Goal: Task Accomplishment & Management: Manage account settings

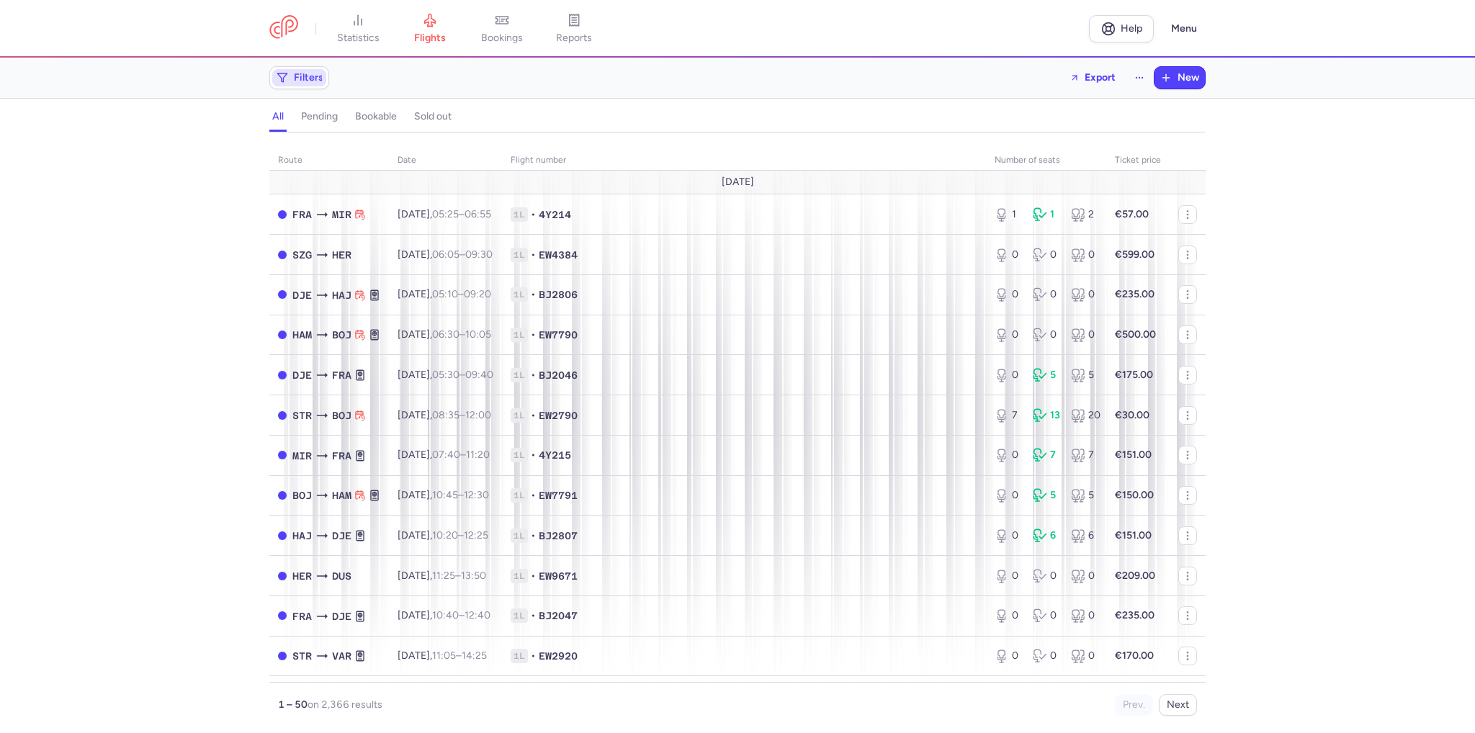
click at [294, 78] on span "Filters" at bounding box center [309, 78] width 30 height 12
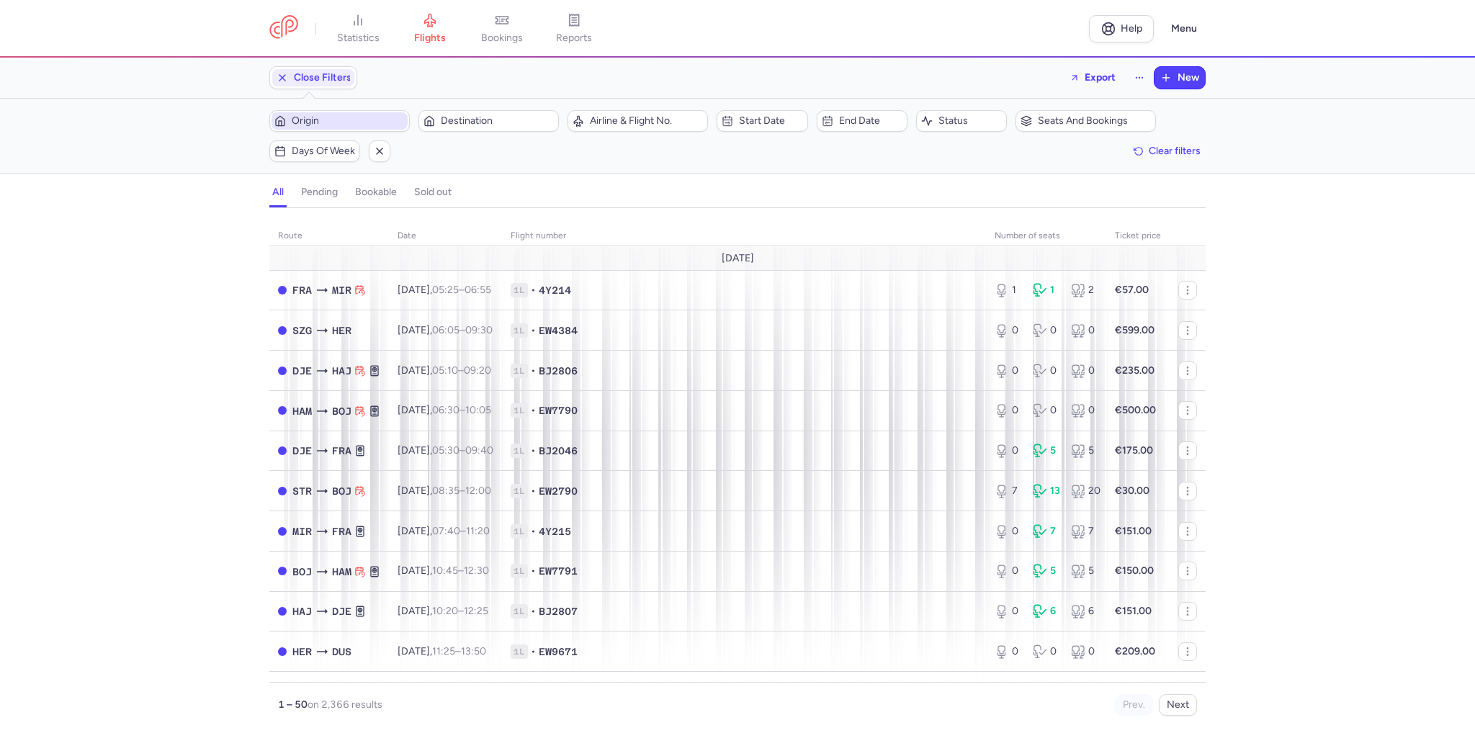
click at [356, 122] on span "Origin" at bounding box center [348, 121] width 113 height 12
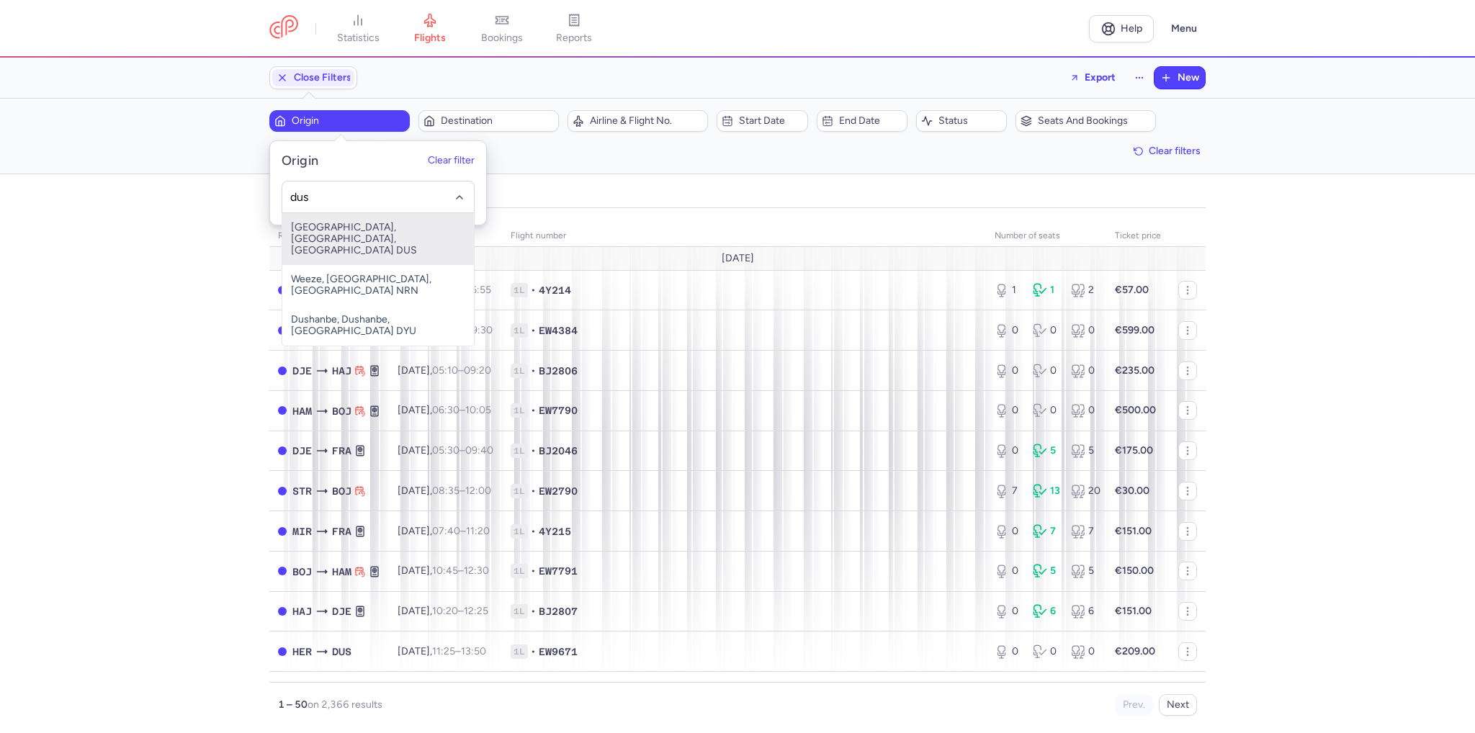
click at [341, 233] on span "[GEOGRAPHIC_DATA], [GEOGRAPHIC_DATA], [GEOGRAPHIC_DATA] DUS" at bounding box center [378, 239] width 192 height 52
type input "dus"
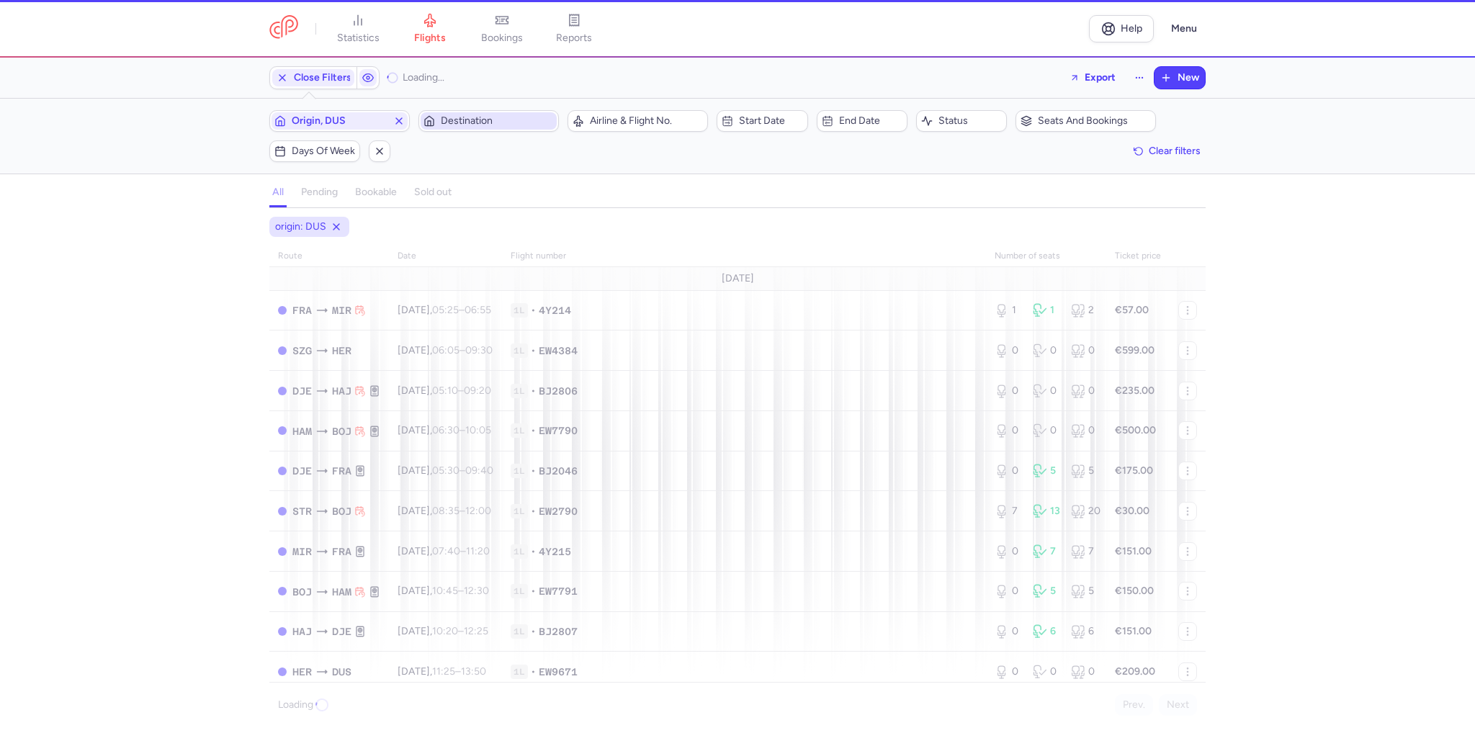
click at [509, 120] on span "Destination" at bounding box center [497, 121] width 113 height 12
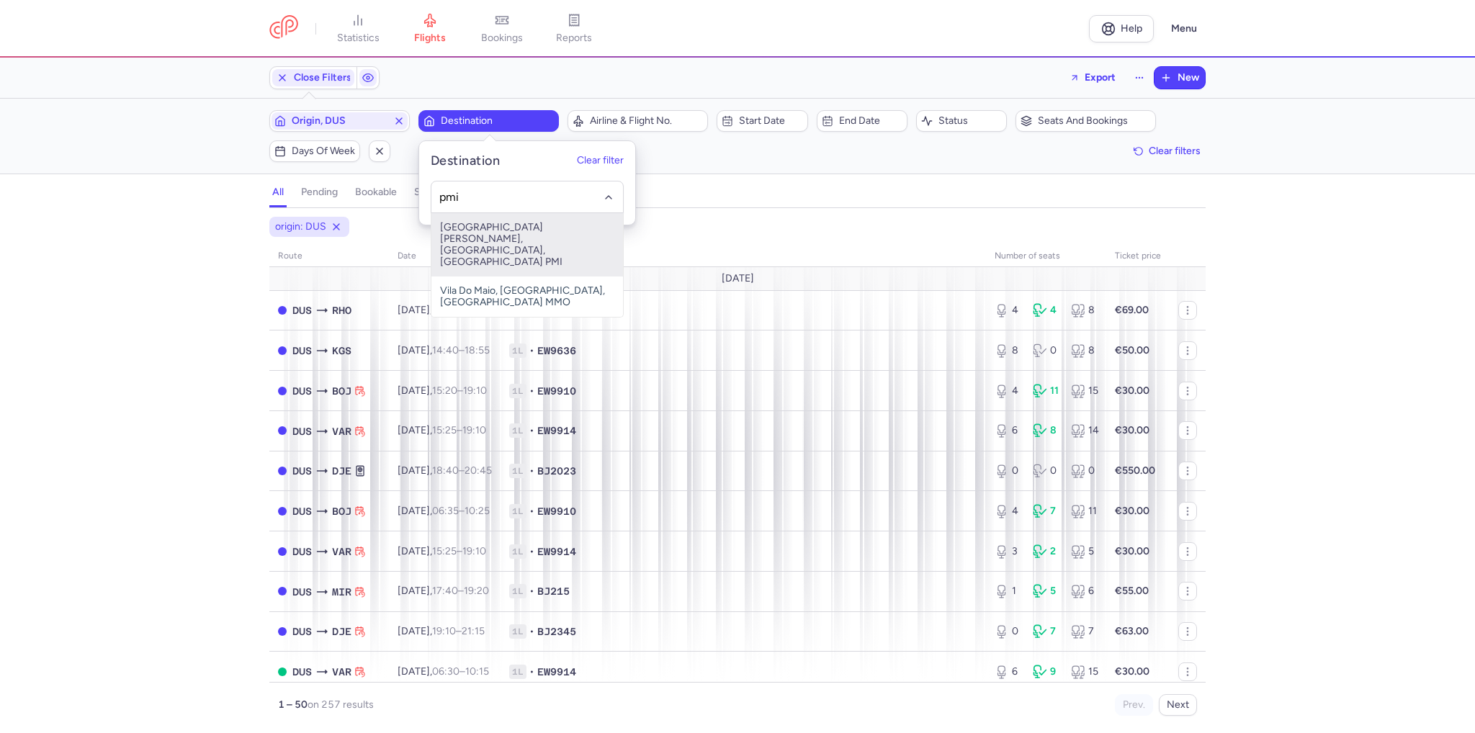
click at [480, 238] on span "[GEOGRAPHIC_DATA][PERSON_NAME], [GEOGRAPHIC_DATA], [GEOGRAPHIC_DATA] PMI" at bounding box center [527, 244] width 192 height 63
type input "pmi"
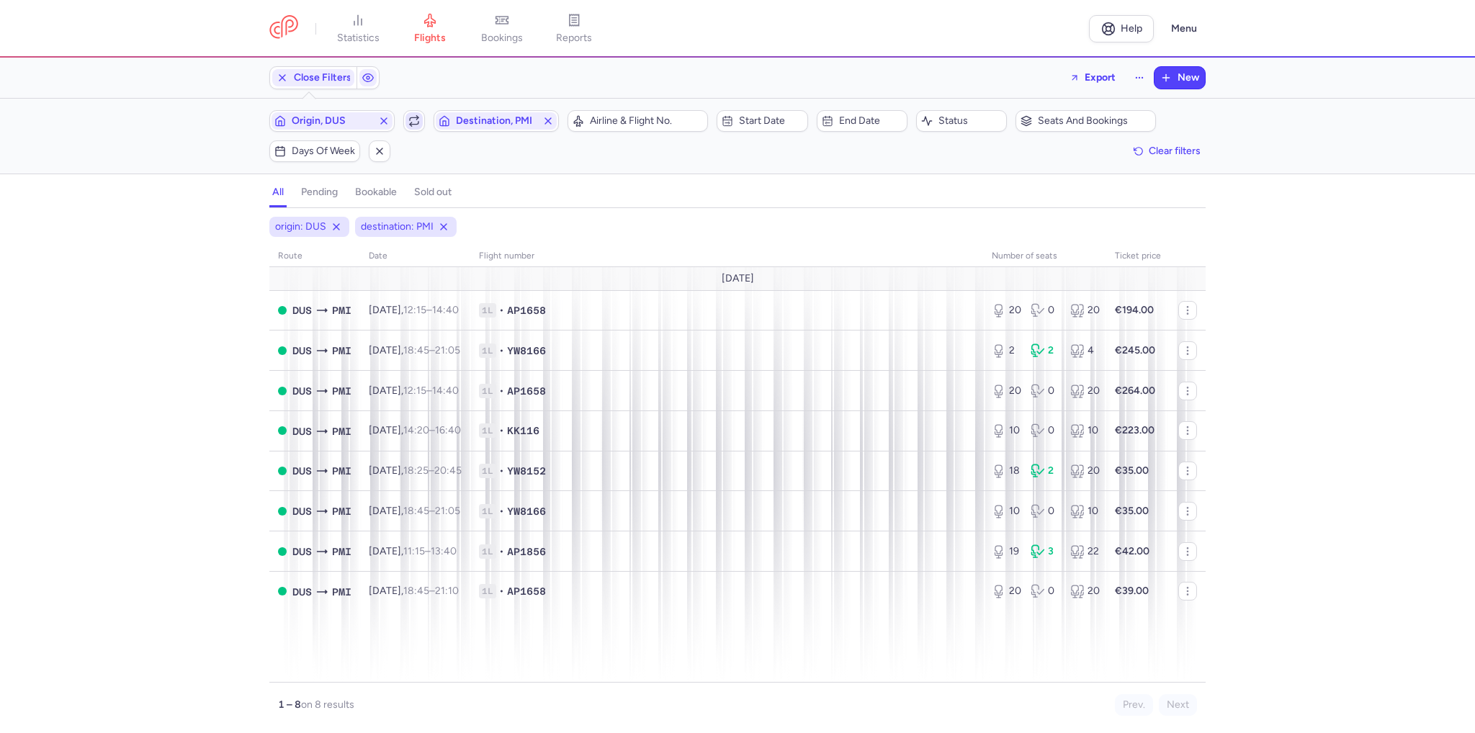
click at [417, 121] on icon "button" at bounding box center [414, 121] width 12 height 12
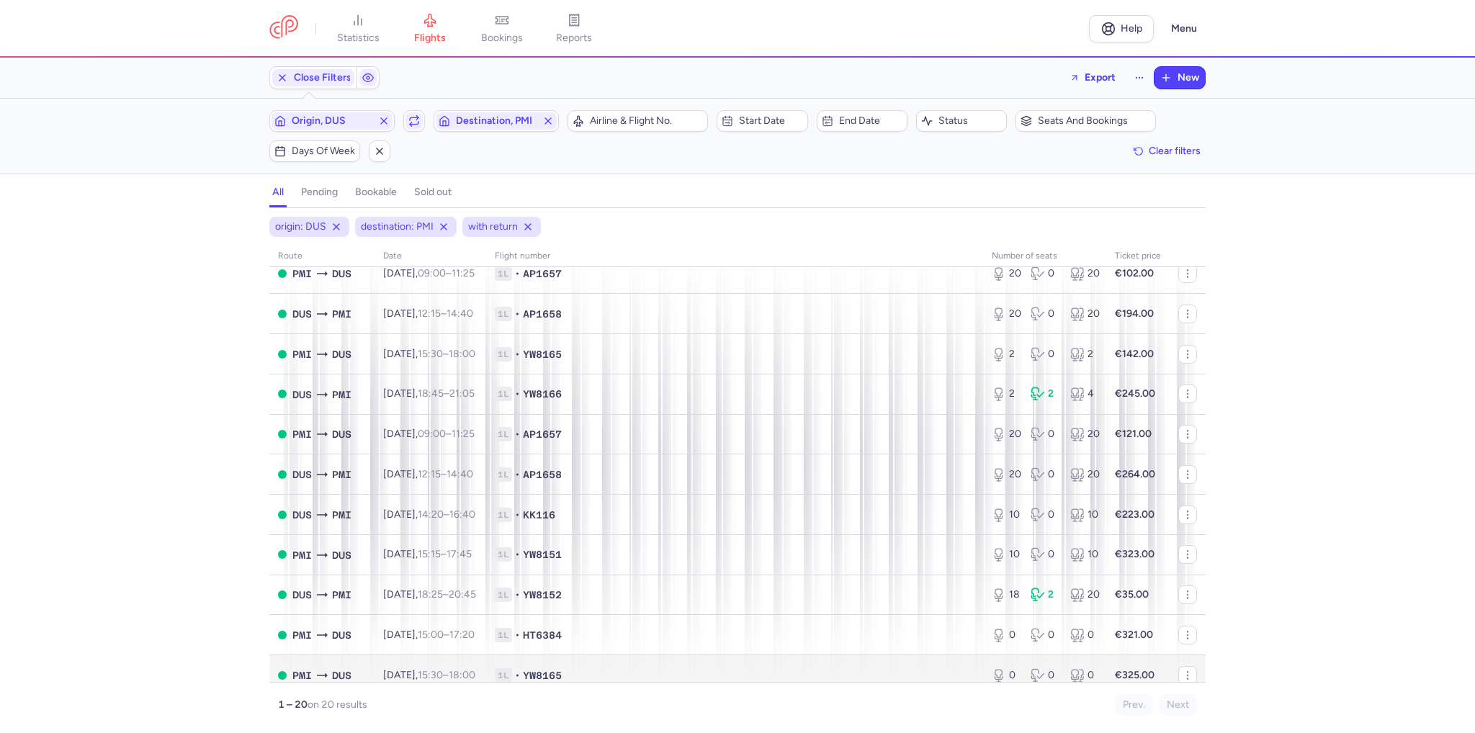
scroll to position [72, 0]
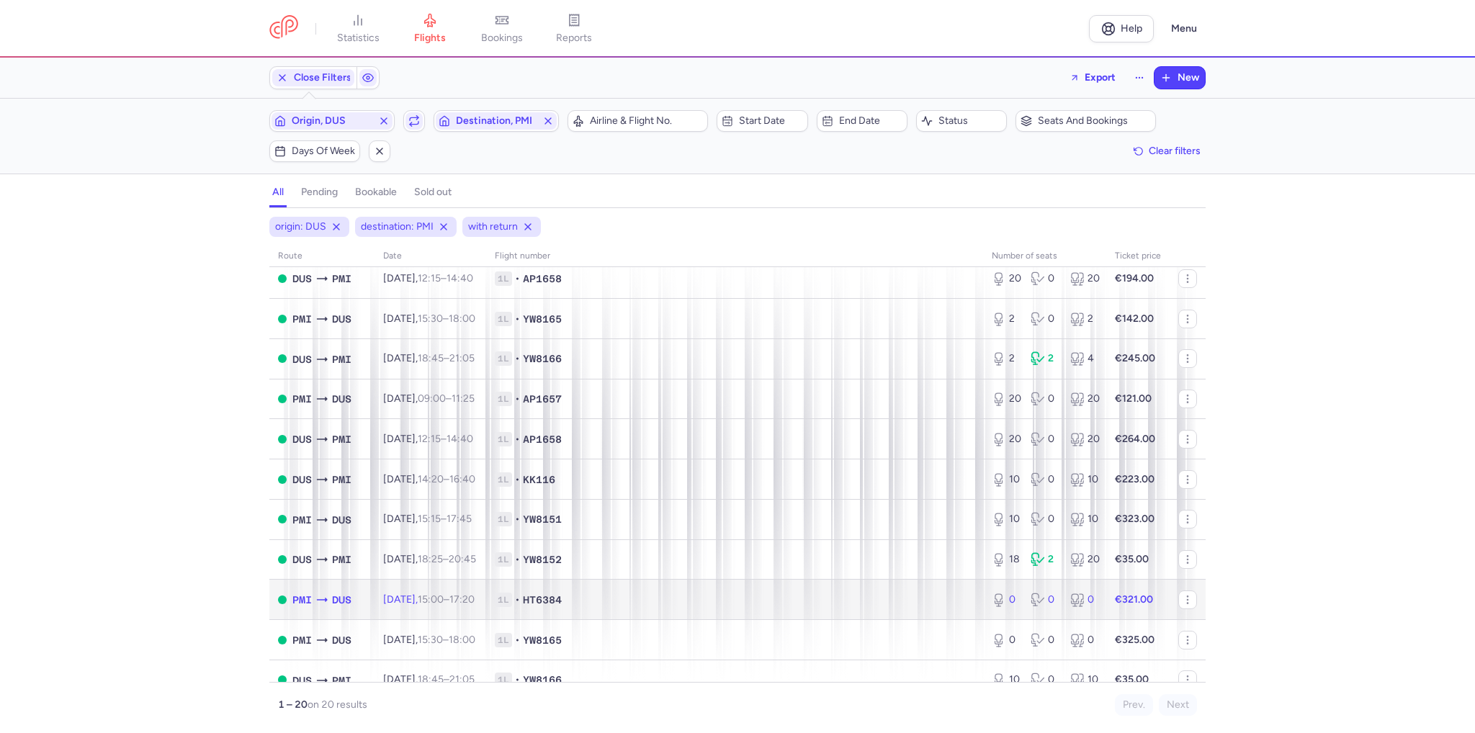
click at [580, 595] on td "1L • HT6384" at bounding box center [734, 600] width 497 height 40
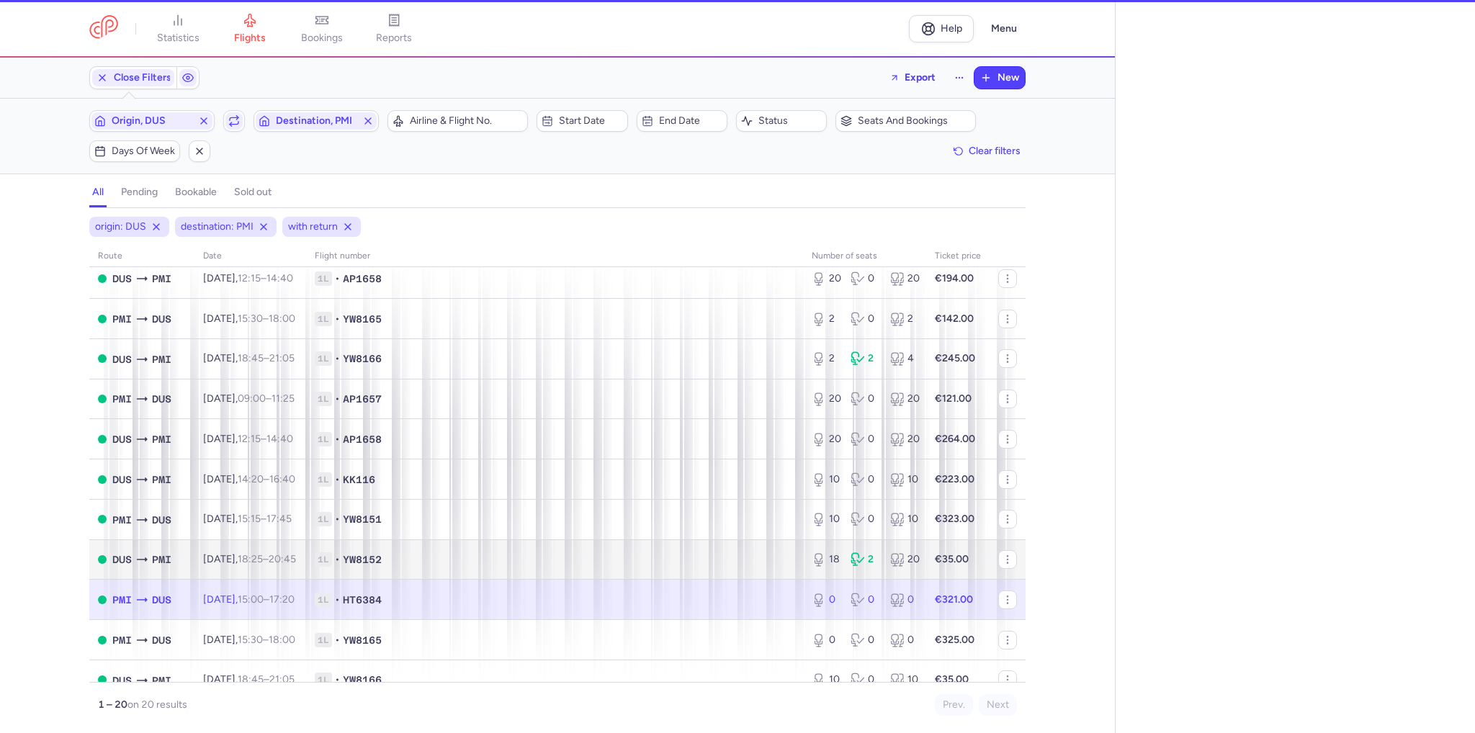
select select "days"
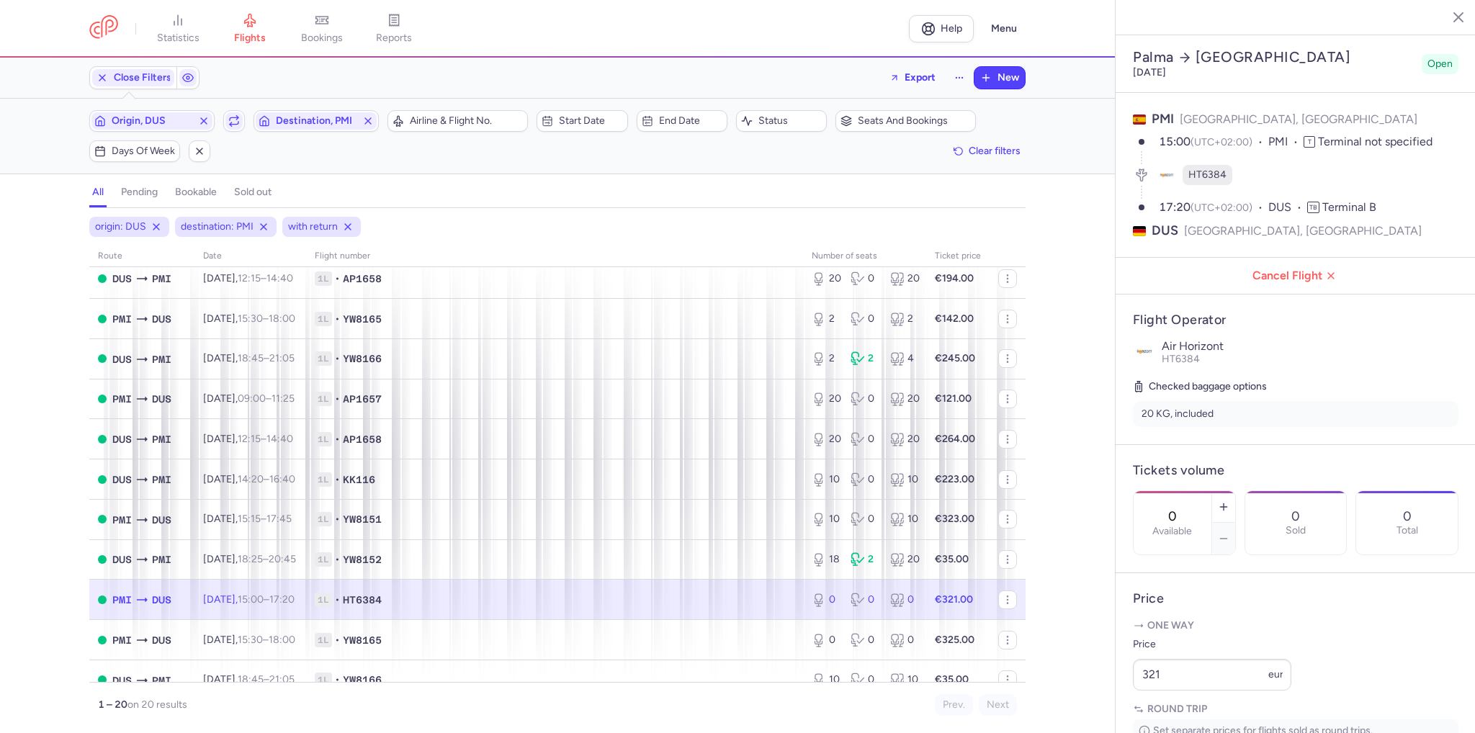
click at [1212, 491] on div "0 Available" at bounding box center [1173, 522] width 78 height 63
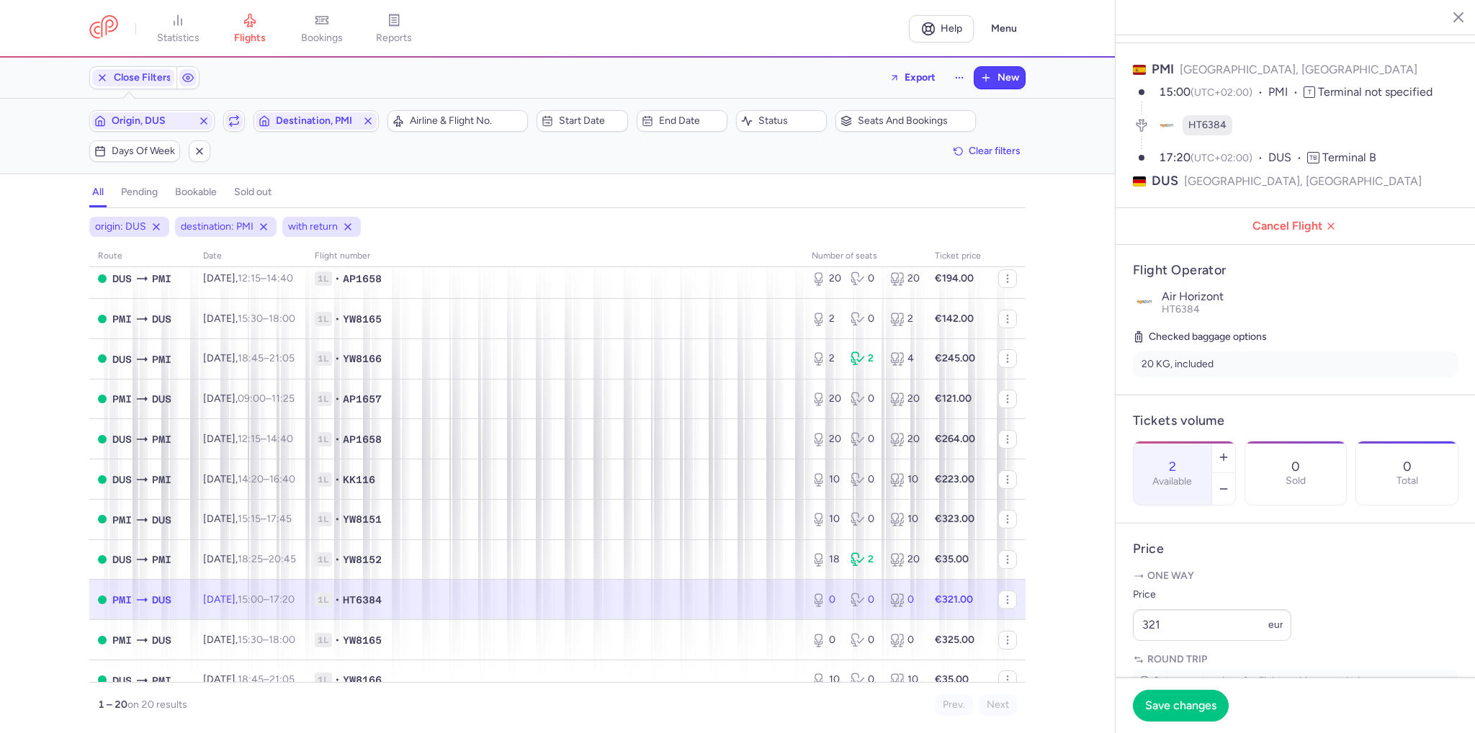
scroll to position [72, 0]
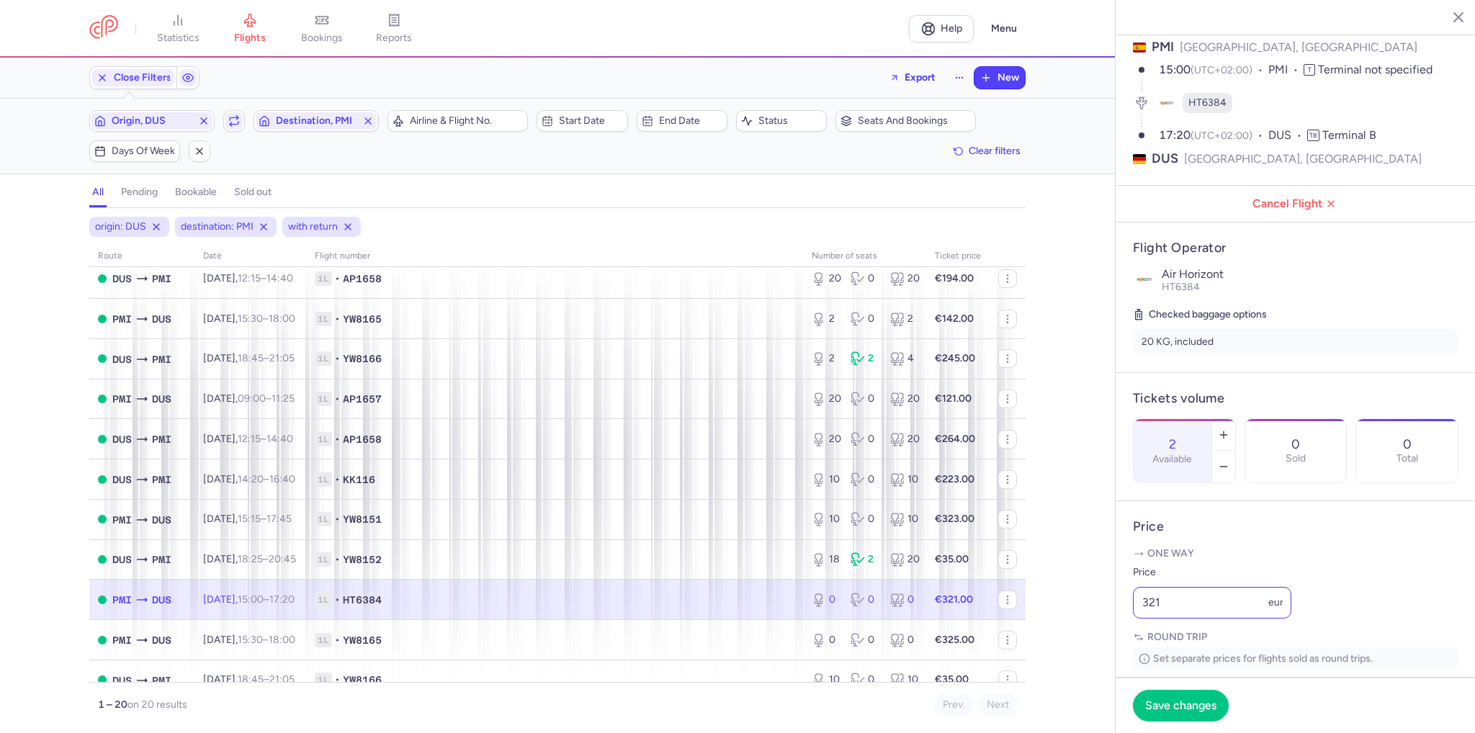
type input "2"
drag, startPoint x: 1178, startPoint y: 632, endPoint x: 1089, endPoint y: 643, distance: 89.9
click at [1089, 643] on div "statistics flights bookings reports Help Menu Close Filters Export New Filters …" at bounding box center [737, 366] width 1475 height 733
type input "331"
click at [1223, 706] on button "Save changes" at bounding box center [1181, 705] width 96 height 32
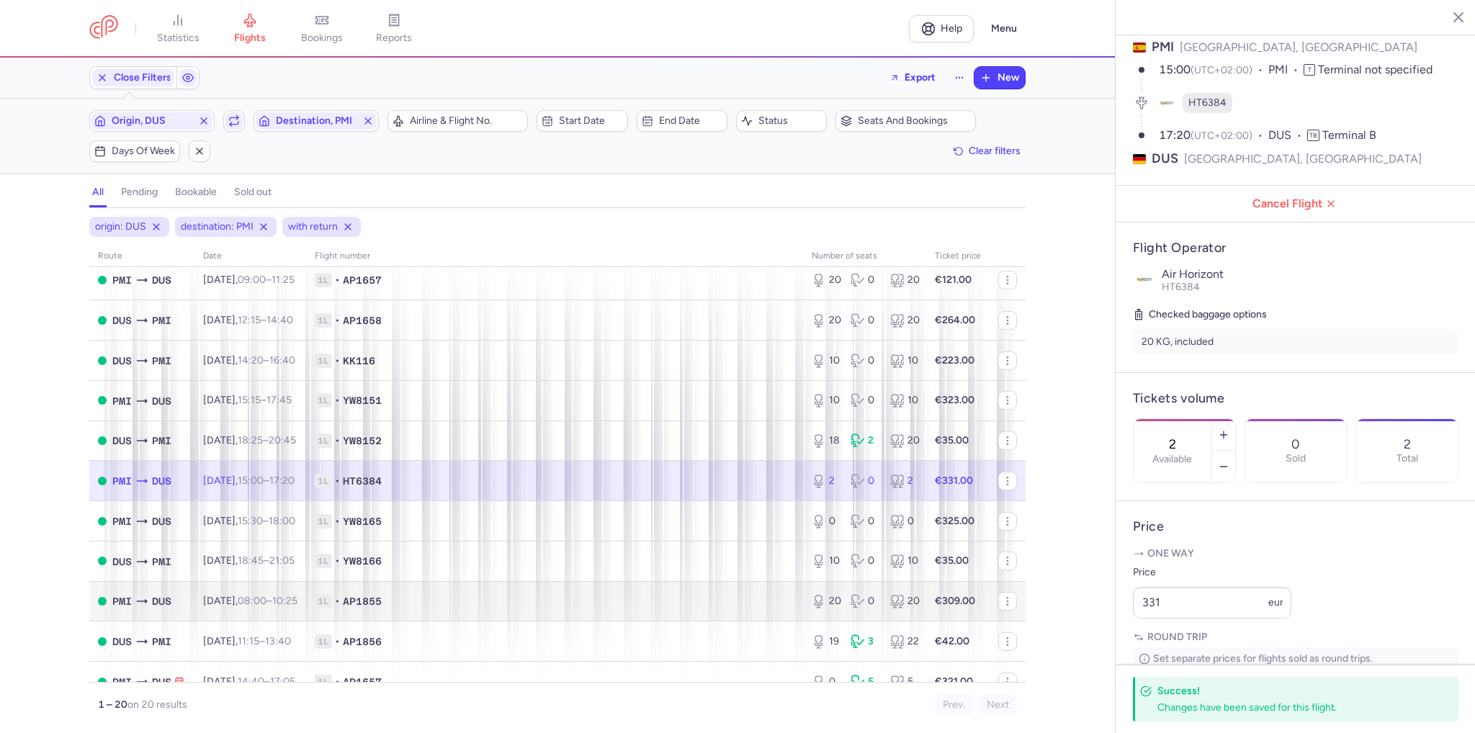
scroll to position [216, 0]
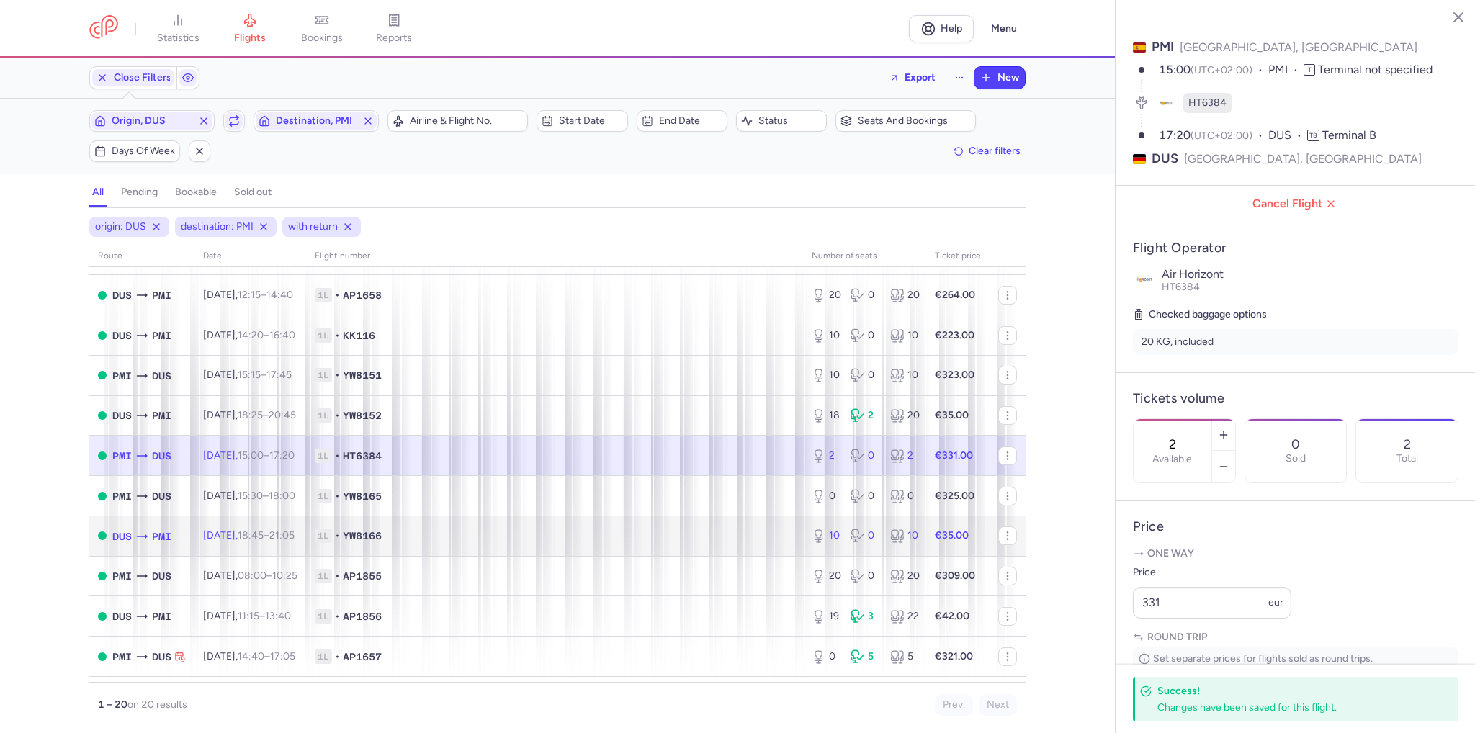
click at [411, 541] on span "1L • YW8166" at bounding box center [555, 536] width 480 height 14
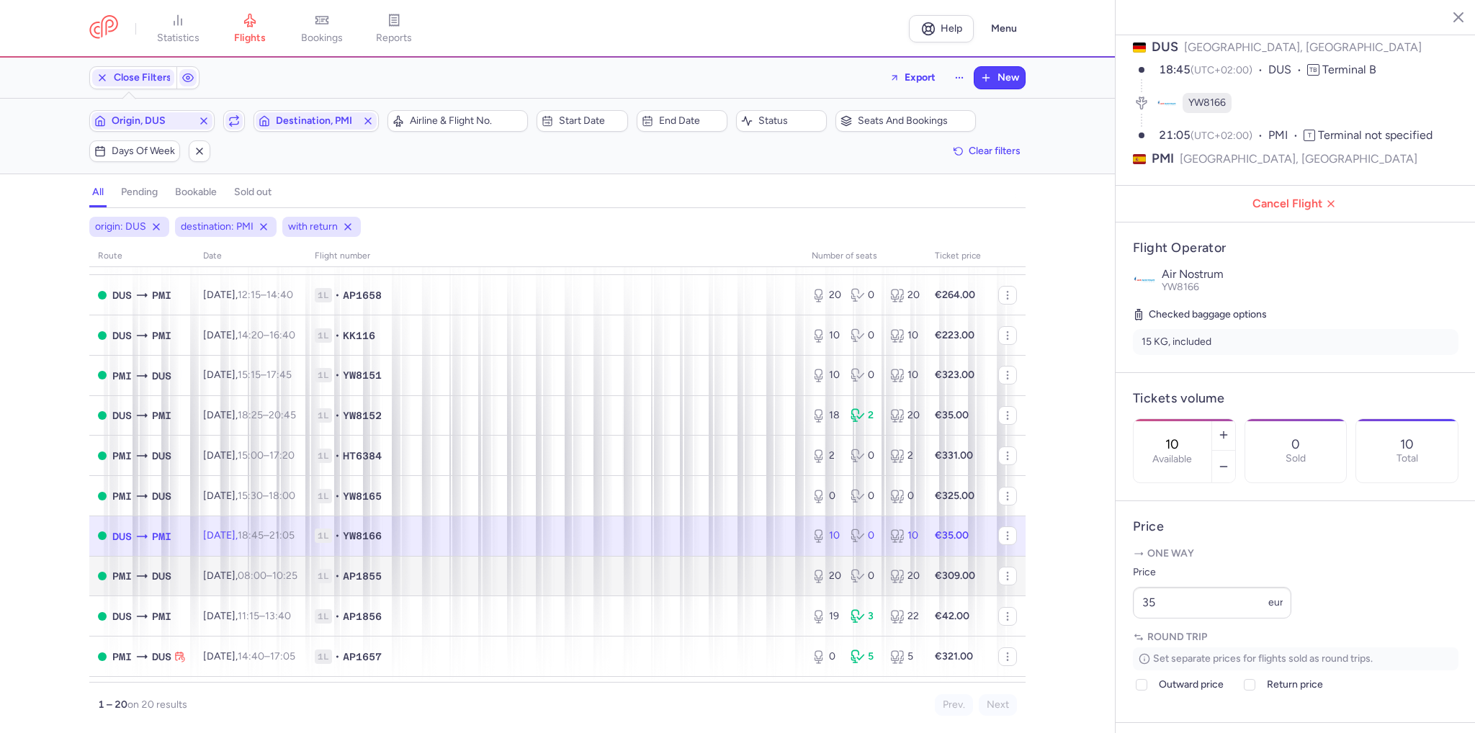
scroll to position [288, 0]
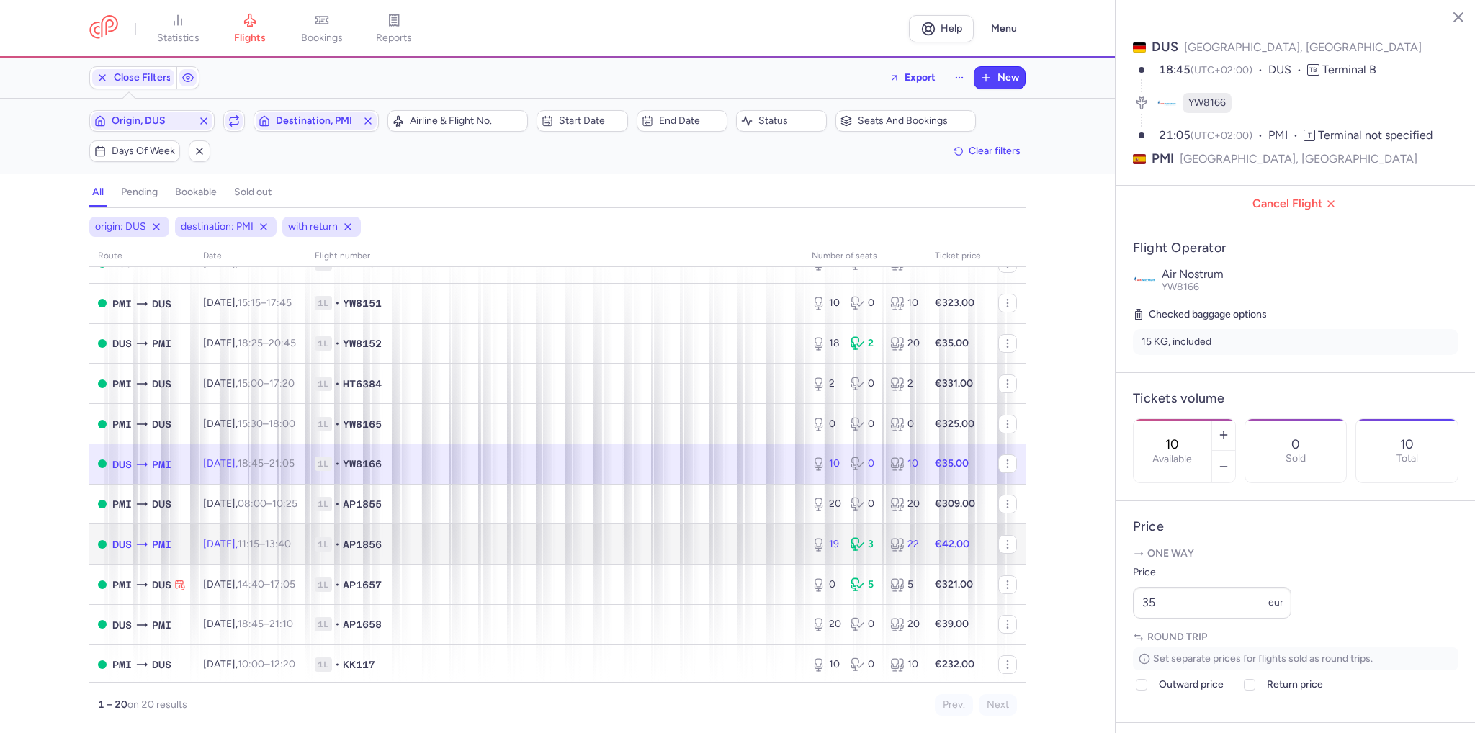
click at [471, 551] on span "1L • AP1856" at bounding box center [555, 544] width 480 height 14
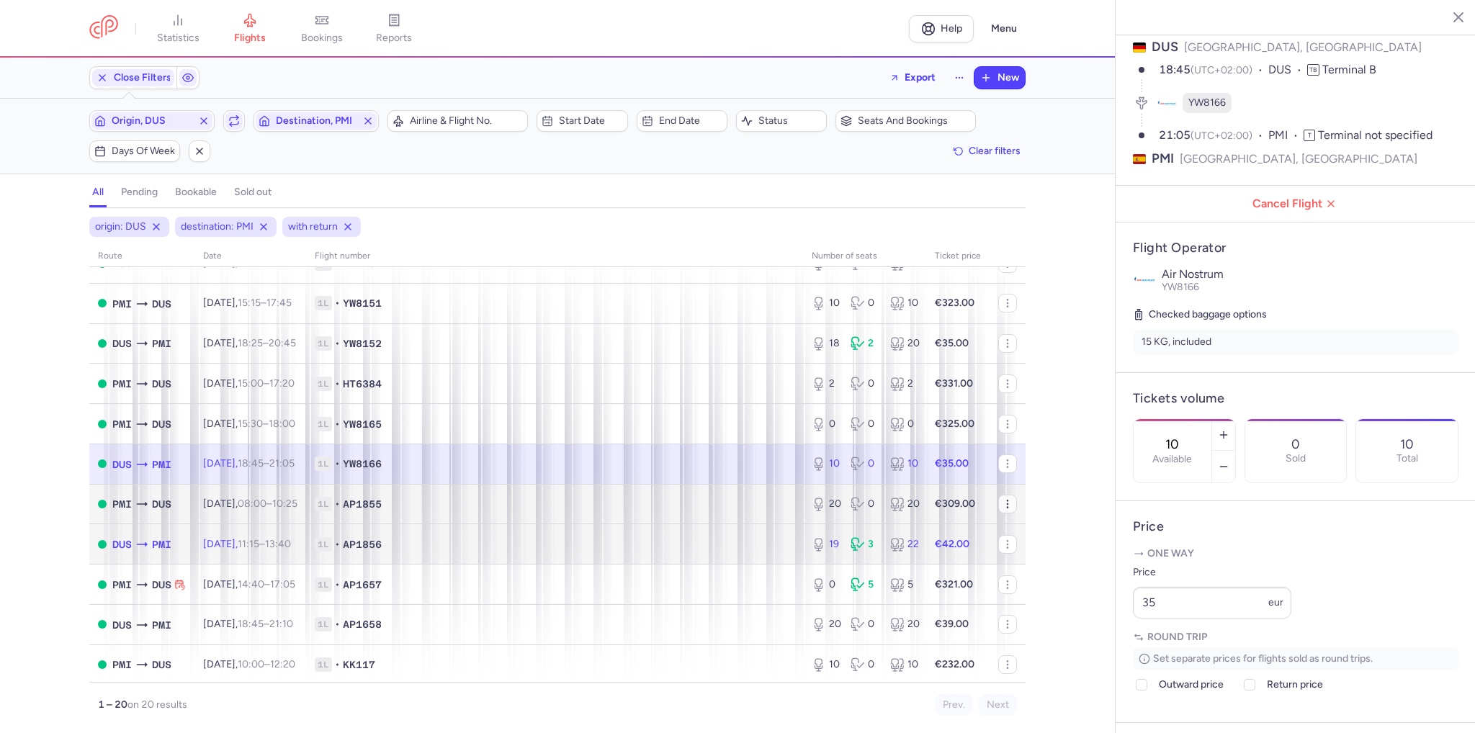
type input "19"
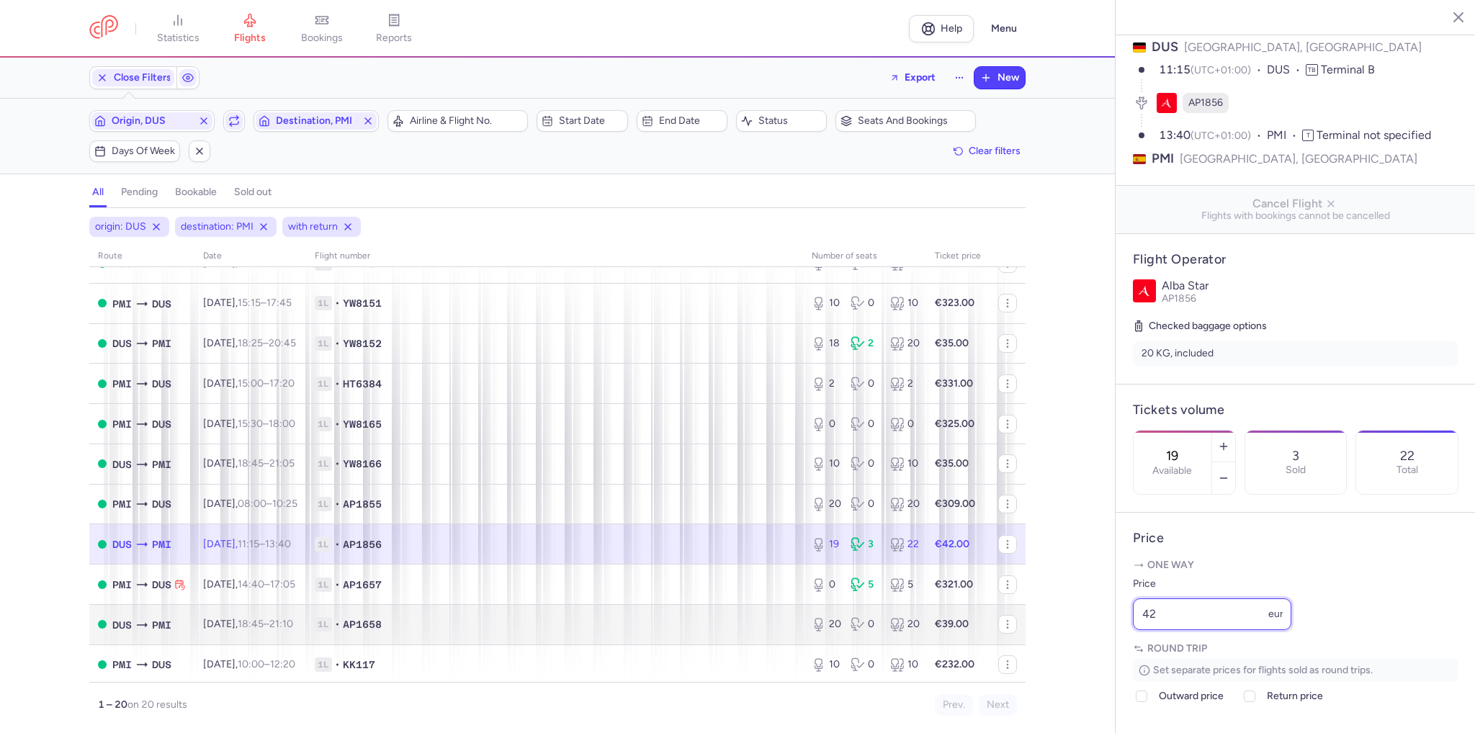
drag, startPoint x: 990, startPoint y: 648, endPoint x: 927, endPoint y: 635, distance: 64.8
click at [930, 635] on div "statistics flights bookings reports Help Menu Close Filters Export New Filters …" at bounding box center [737, 366] width 1475 height 733
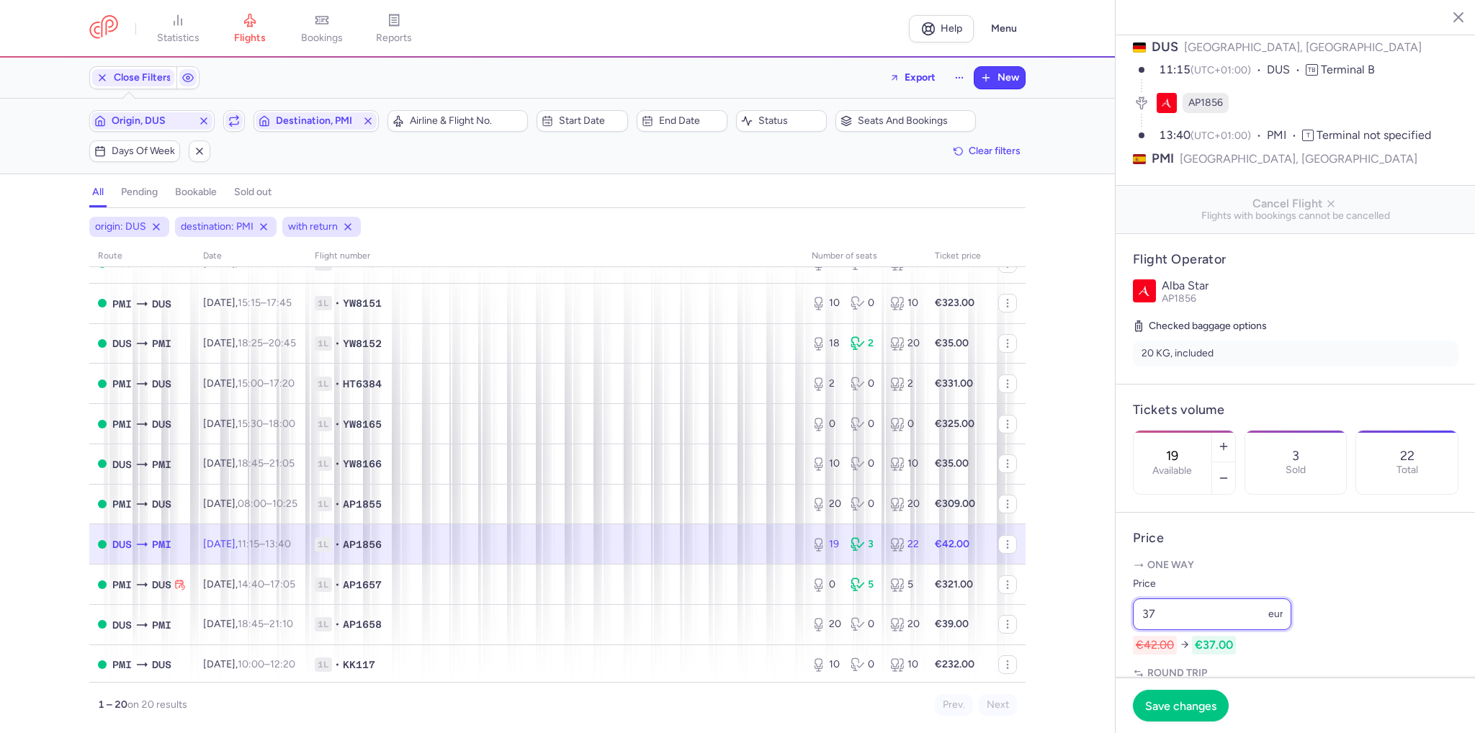
type input "37"
drag, startPoint x: 1209, startPoint y: 424, endPoint x: 1155, endPoint y: 420, distance: 53.5
click at [1158, 431] on div "19 Available" at bounding box center [1173, 462] width 78 height 63
click at [1199, 699] on span "Save changes" at bounding box center [1180, 705] width 71 height 13
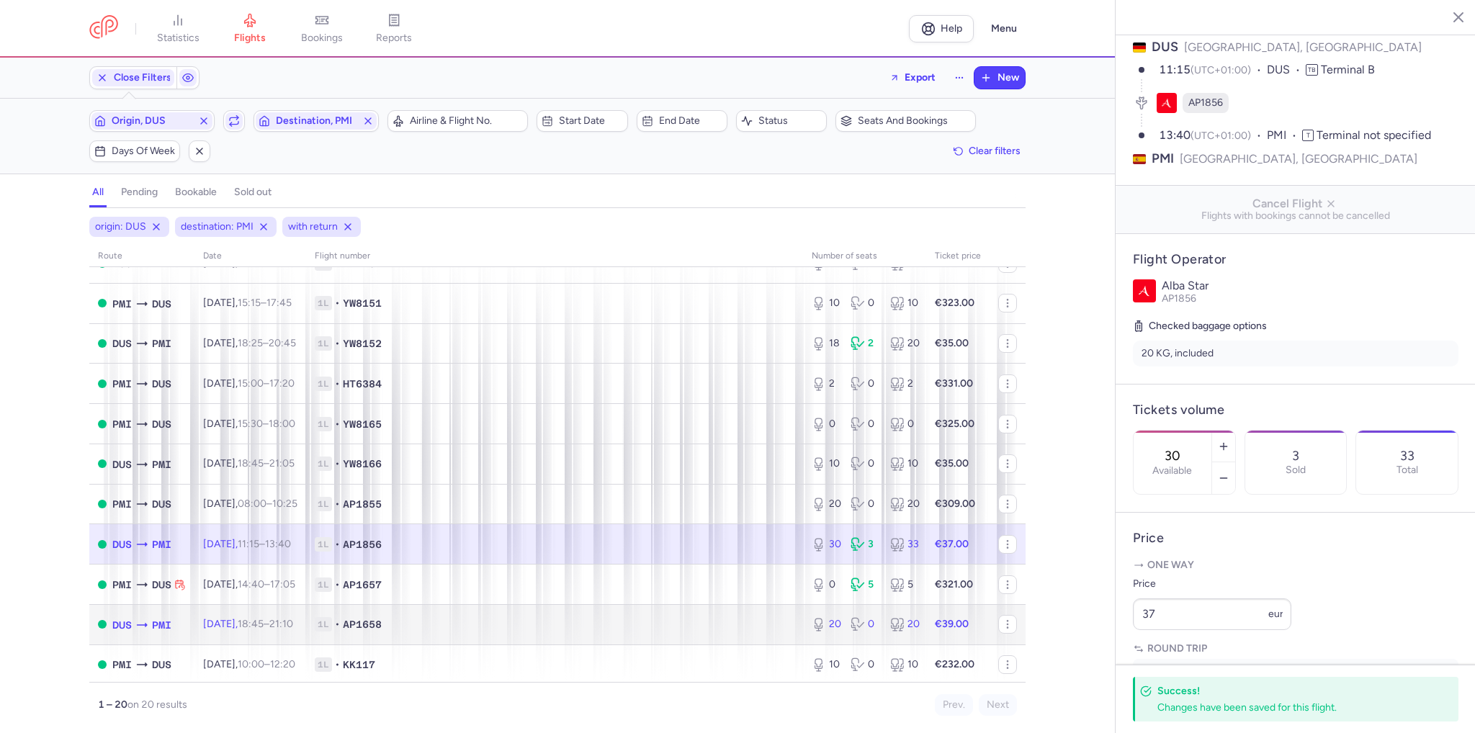
click at [648, 632] on span "1L • AP1658" at bounding box center [555, 624] width 480 height 14
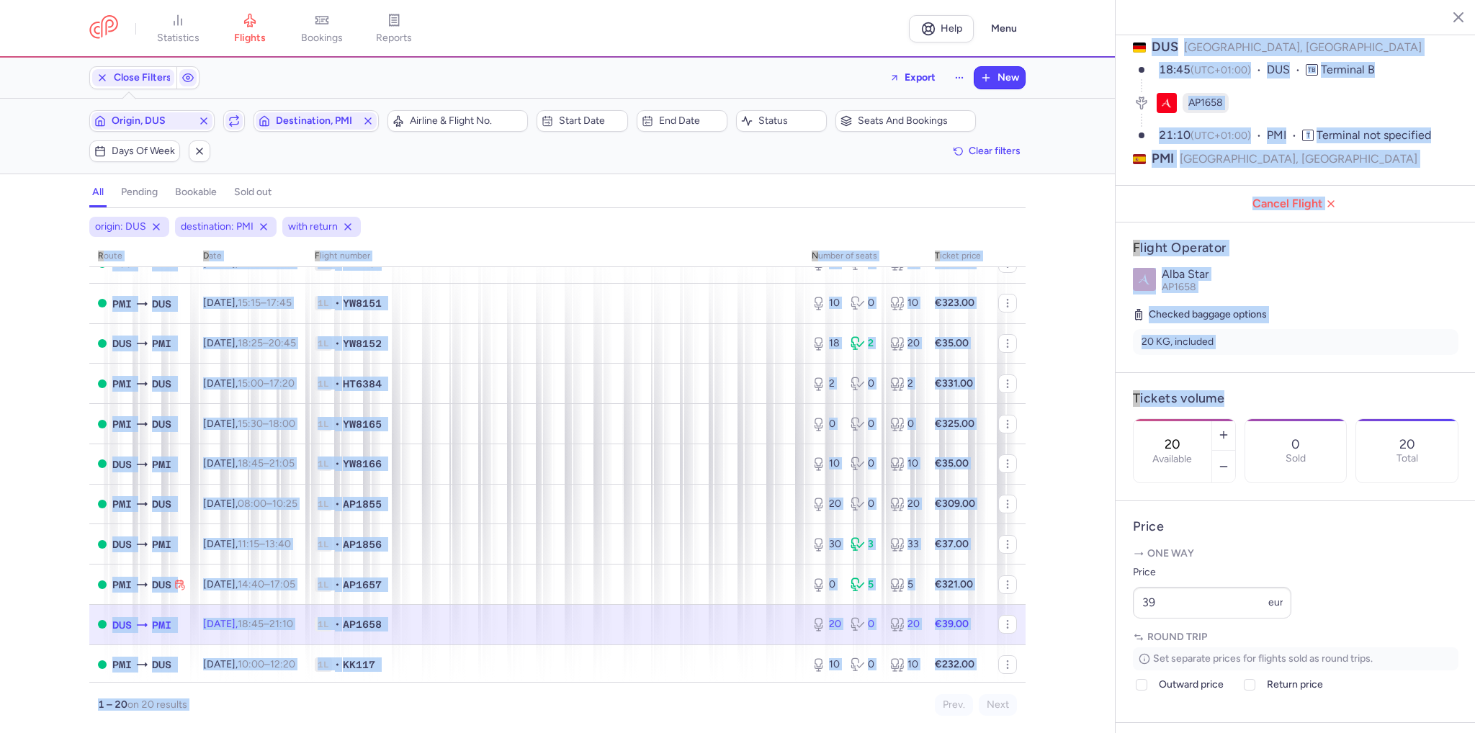
drag, startPoint x: 1230, startPoint y: 408, endPoint x: 1025, endPoint y: 429, distance: 206.3
click at [1026, 424] on div "statistics flights bookings reports Help Menu Close Filters Export New Filters …" at bounding box center [737, 366] width 1475 height 733
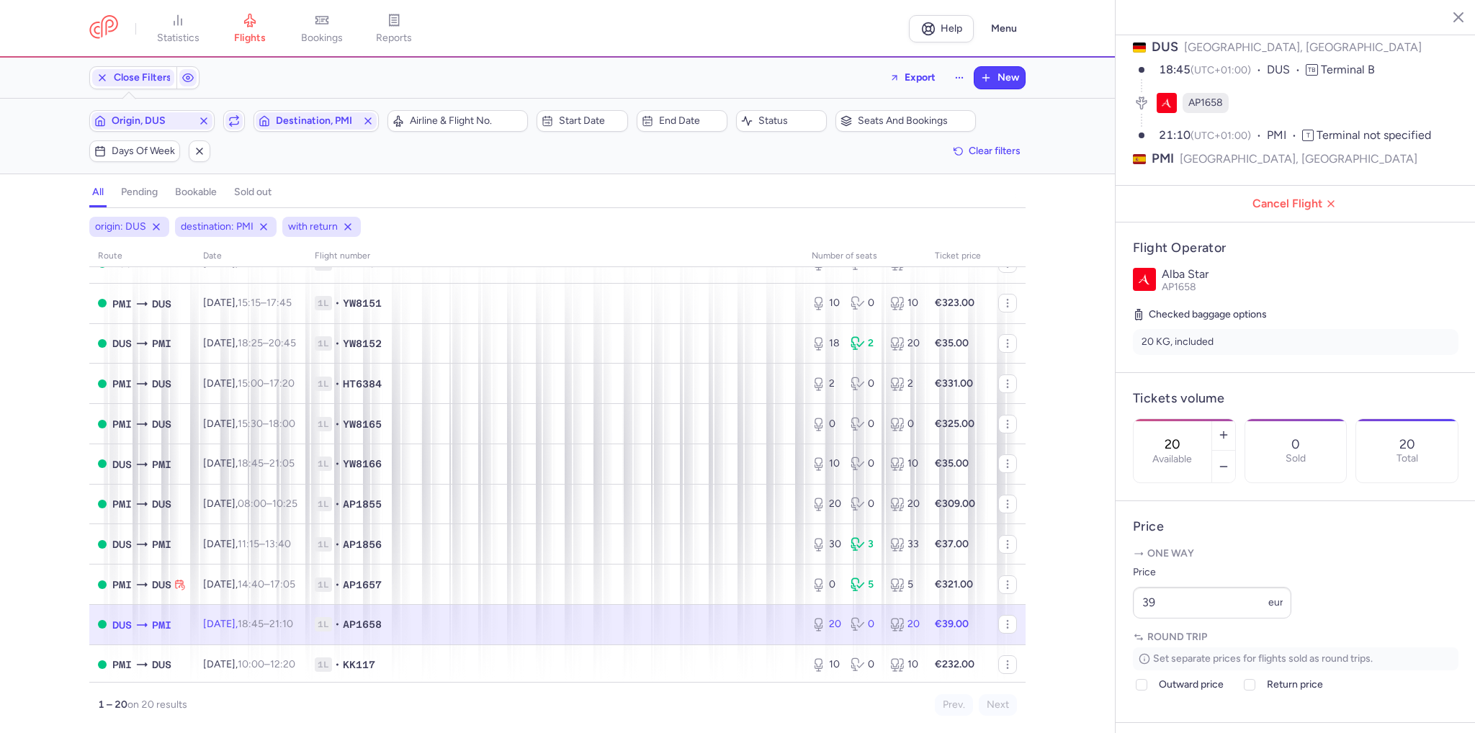
click at [1212, 419] on div "20 Available" at bounding box center [1173, 450] width 78 height 63
type input "30"
drag, startPoint x: 1171, startPoint y: 642, endPoint x: 1098, endPoint y: 642, distance: 72.8
click at [1100, 642] on div "statistics flights bookings reports Help Menu Close Filters Export New Filters …" at bounding box center [737, 366] width 1475 height 733
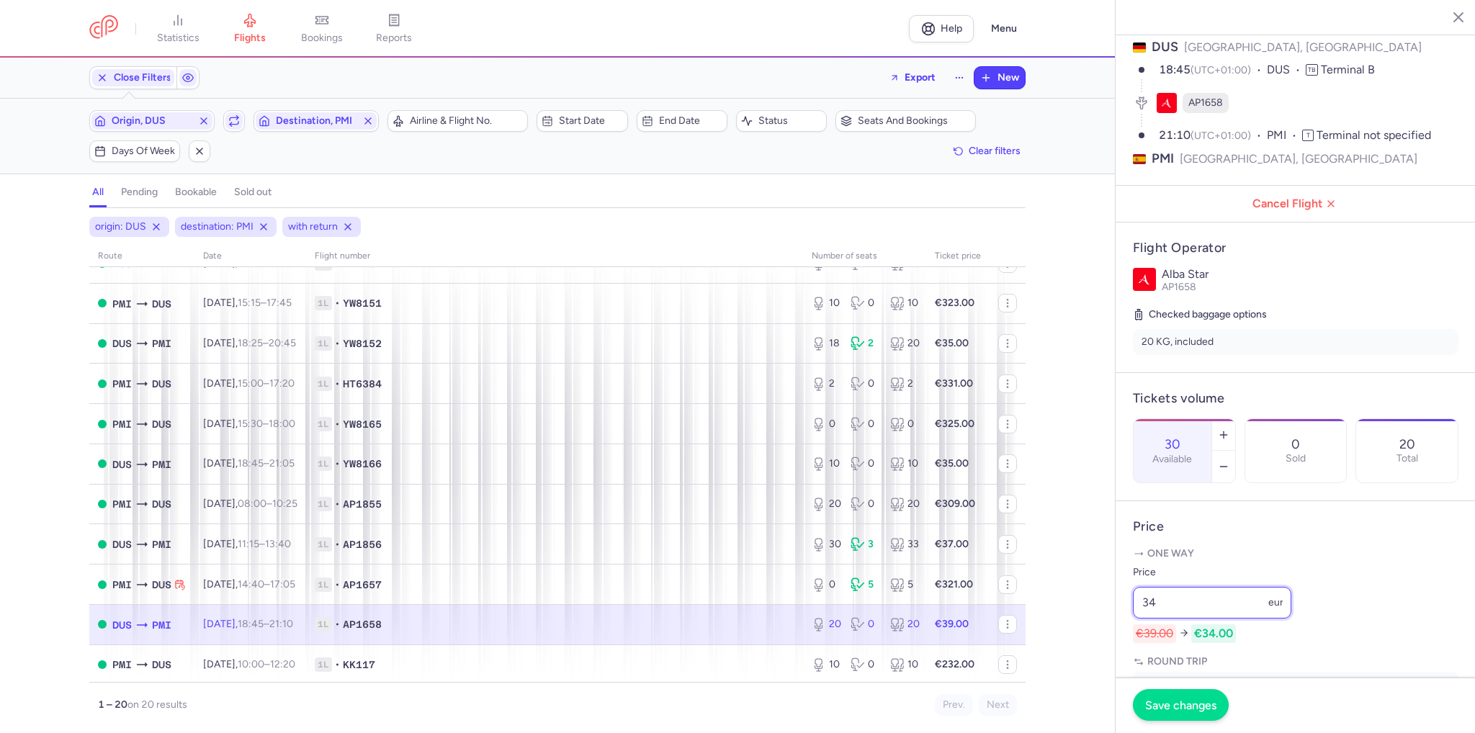
type input "34"
click at [1178, 704] on span "Save changes" at bounding box center [1180, 705] width 71 height 13
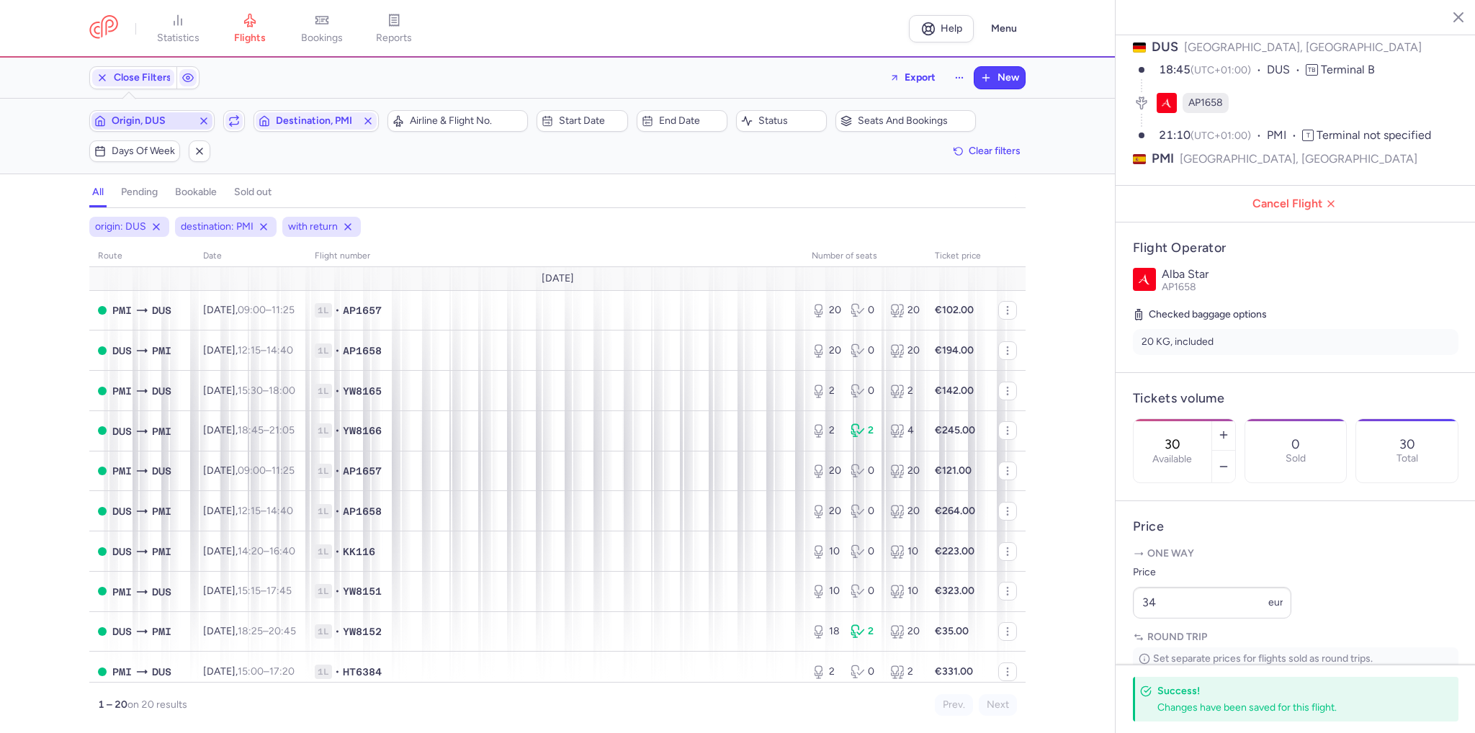
click at [139, 114] on span "Origin, DUS" at bounding box center [151, 120] width 121 height 17
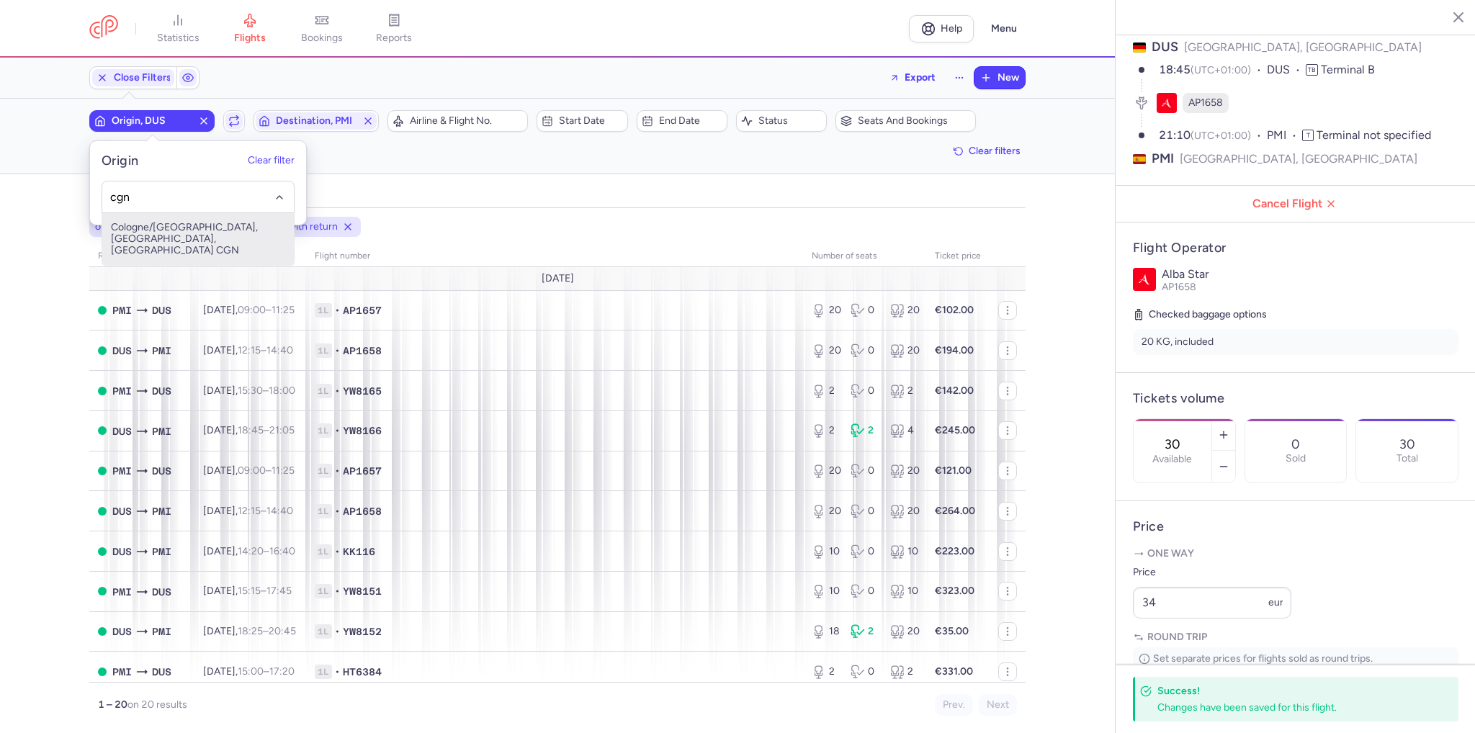
click at [166, 238] on span "Cologne/[GEOGRAPHIC_DATA], [GEOGRAPHIC_DATA], [GEOGRAPHIC_DATA] CGN" at bounding box center [198, 239] width 192 height 52
type input "cgn"
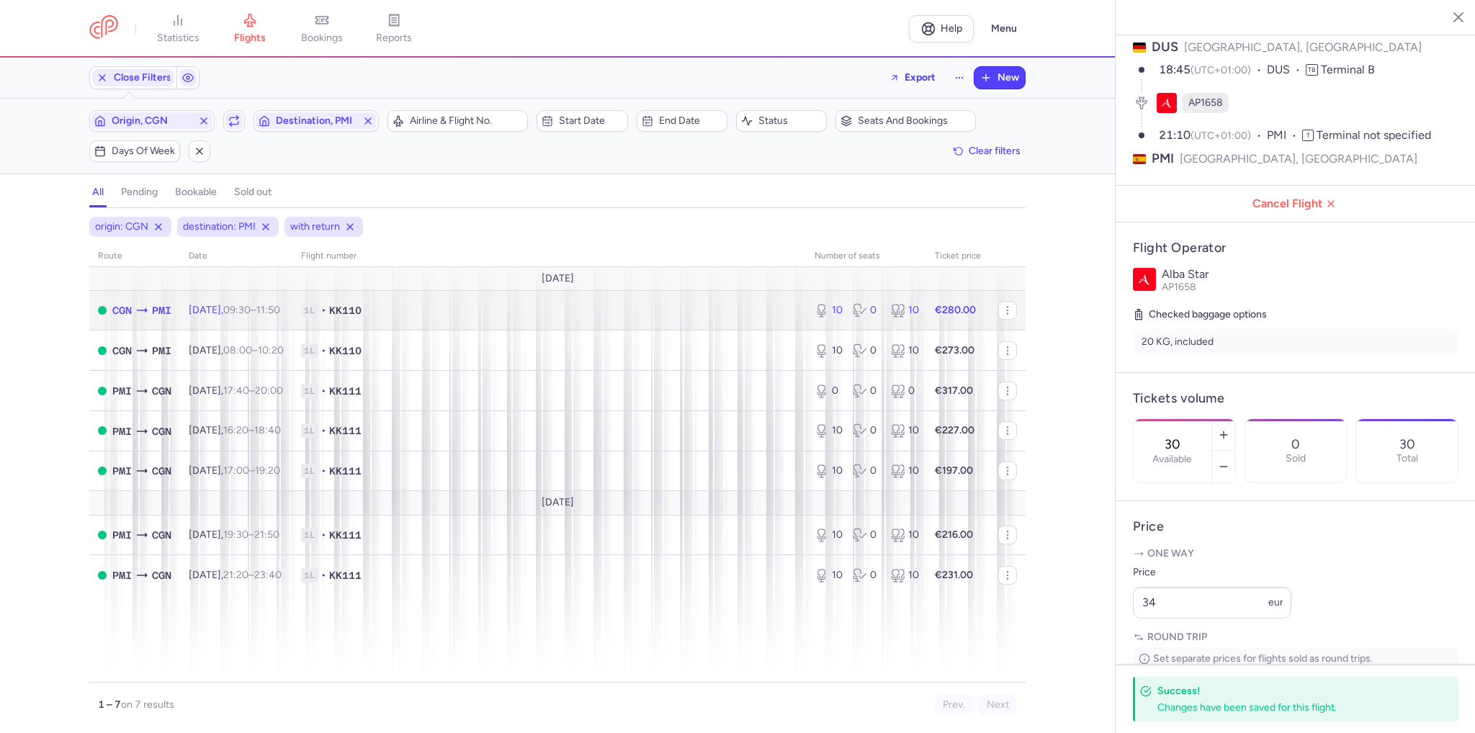
click at [171, 321] on td "CGN PMI" at bounding box center [134, 310] width 91 height 40
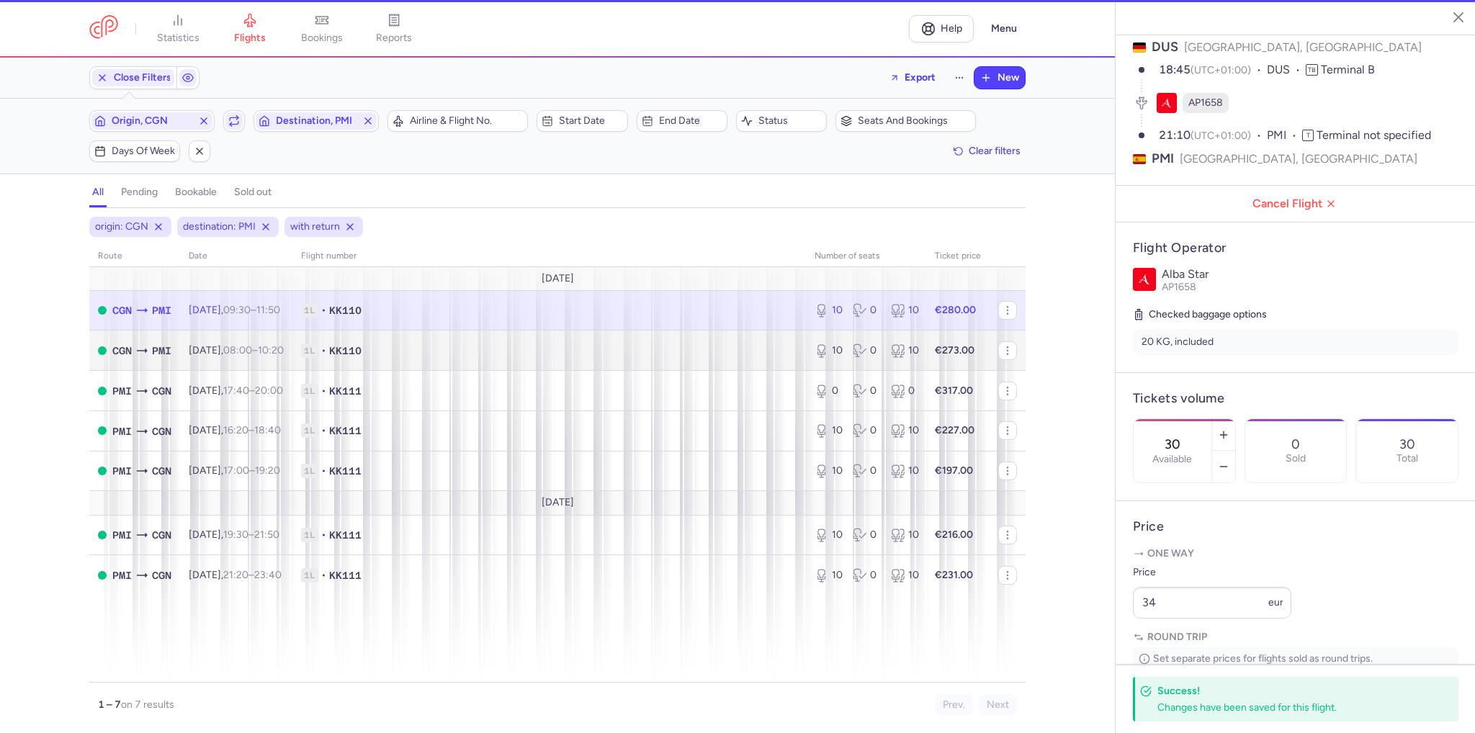
type input "10"
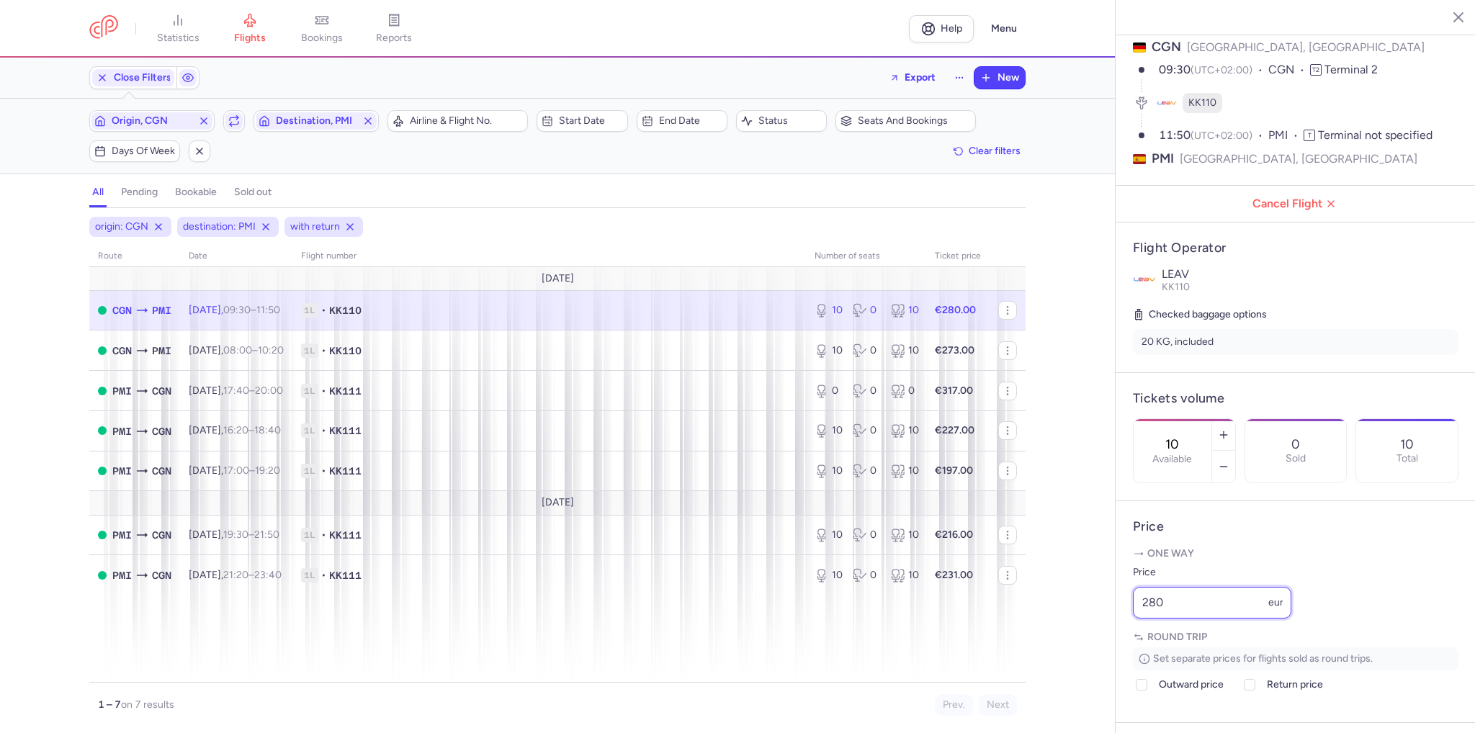
drag, startPoint x: 1138, startPoint y: 637, endPoint x: 1043, endPoint y: 624, distance: 95.9
click at [1044, 625] on div "statistics flights bookings reports Help Menu Close Filters Export New Filters …" at bounding box center [737, 366] width 1475 height 733
type input "270"
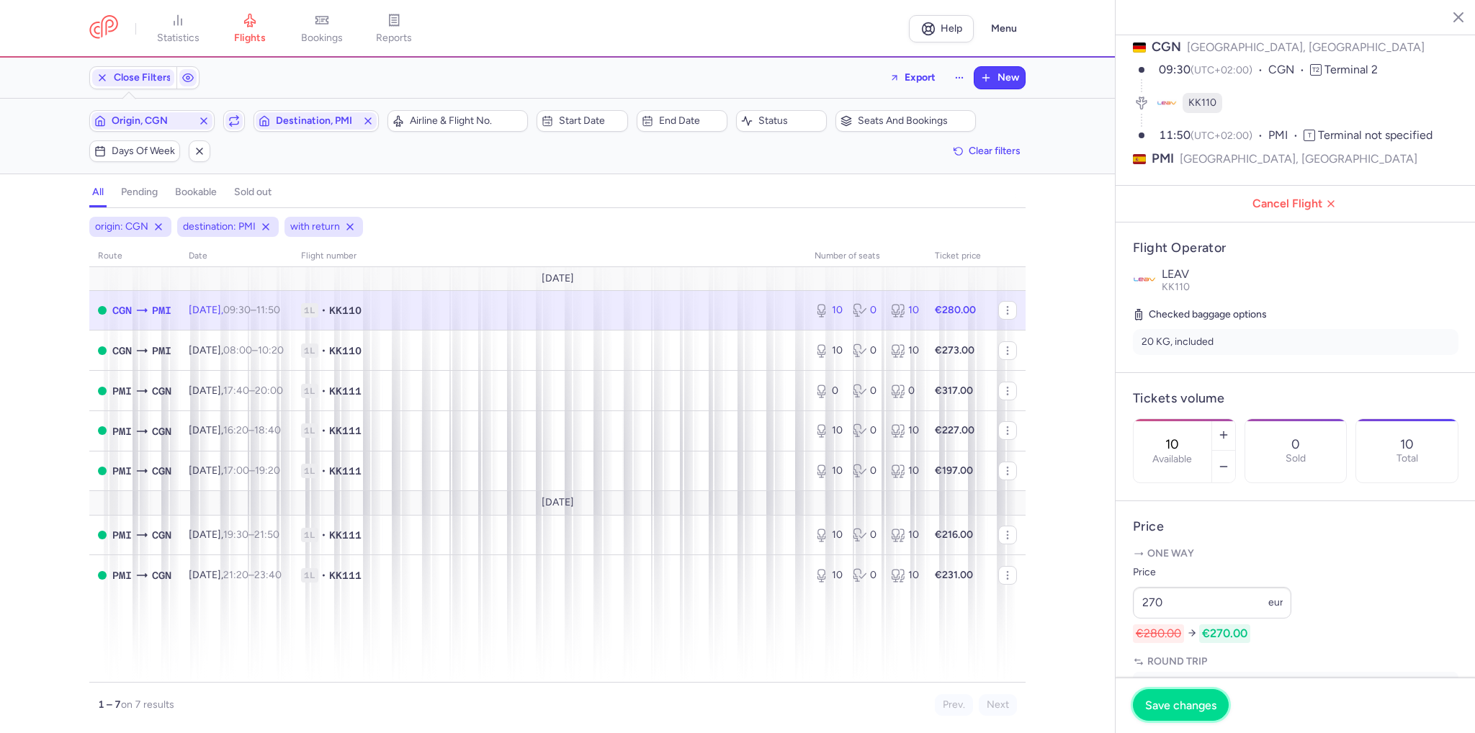
click at [1199, 702] on span "Save changes" at bounding box center [1180, 705] width 71 height 13
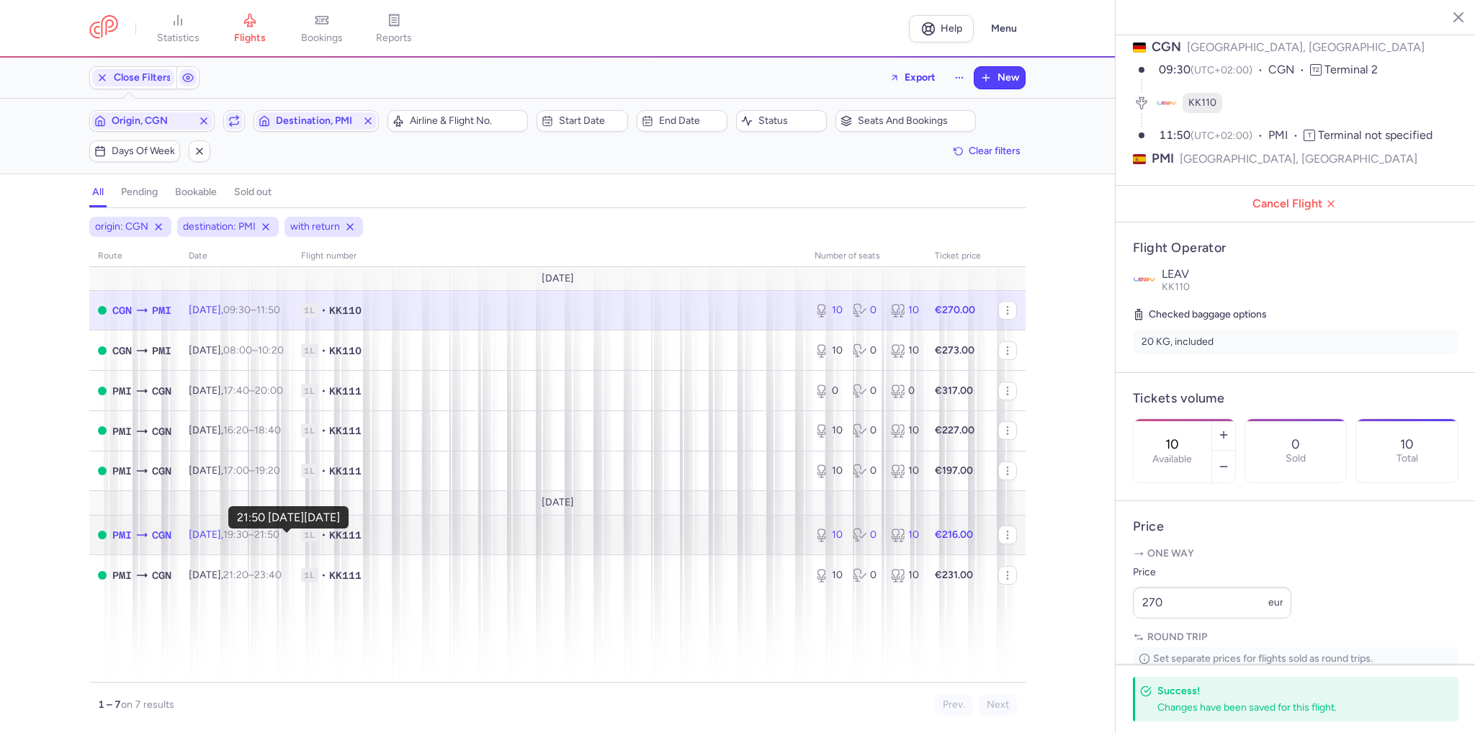
click at [277, 534] on time "21:50 +0" at bounding box center [266, 535] width 25 height 12
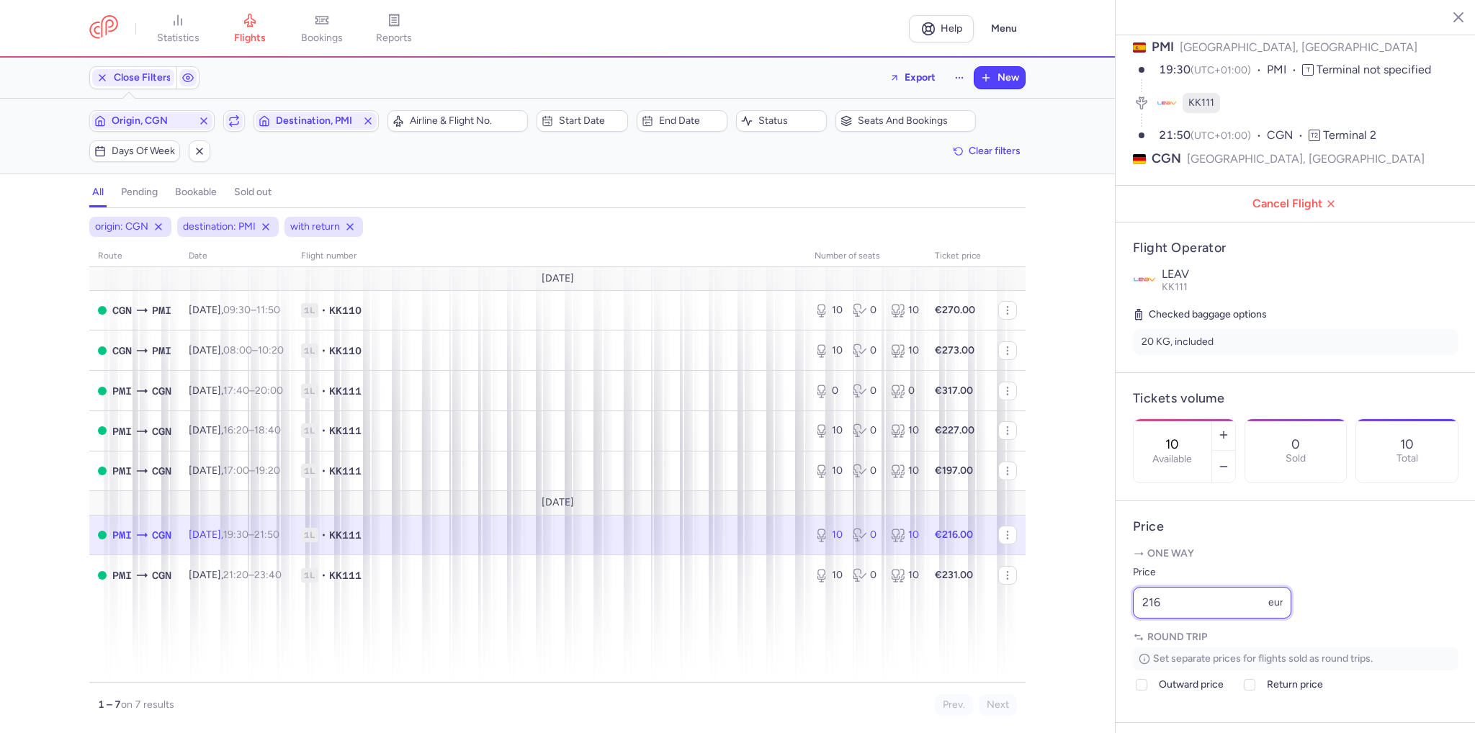
drag, startPoint x: 1185, startPoint y: 642, endPoint x: 969, endPoint y: 614, distance: 217.9
click at [969, 614] on div "statistics flights bookings reports Help Menu Close Filters Export New Filters …" at bounding box center [737, 366] width 1475 height 733
type input "201"
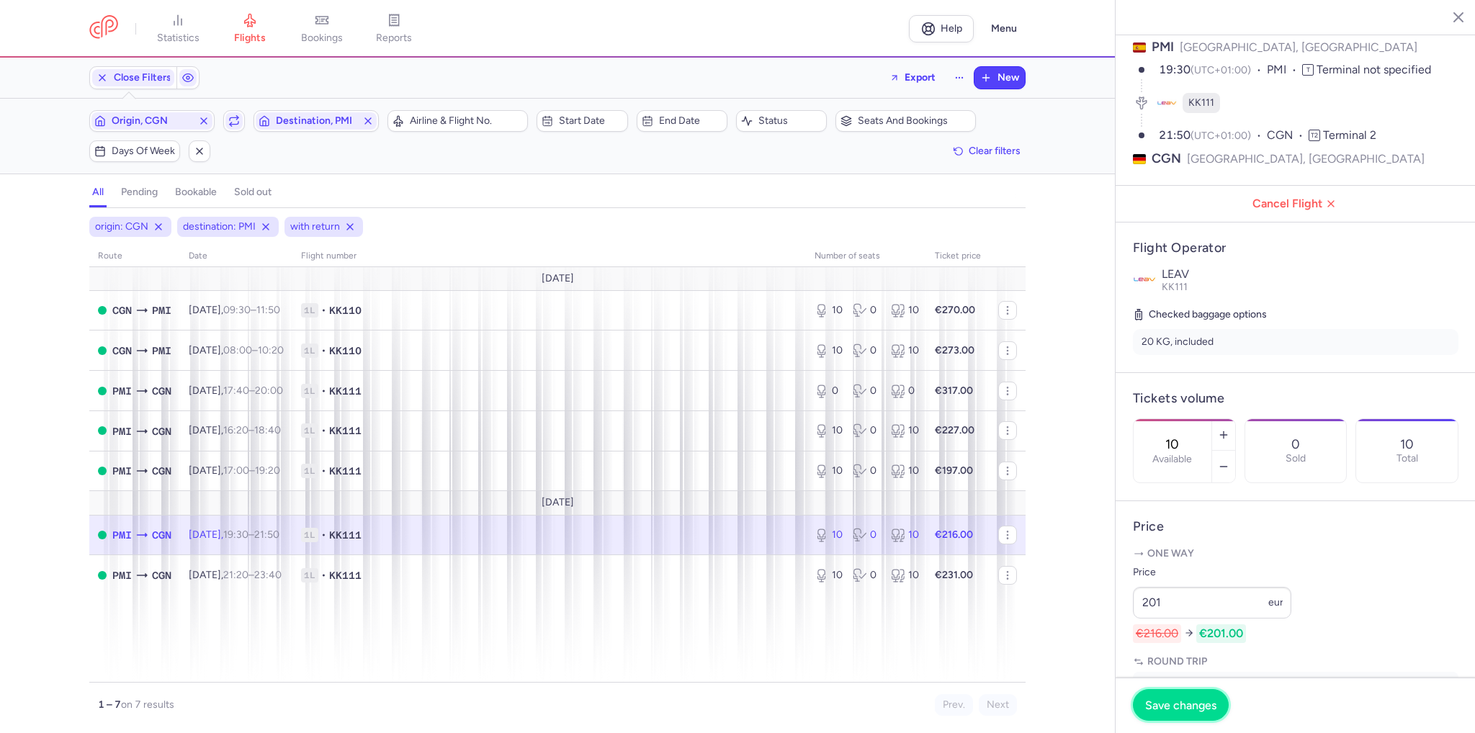
click at [1170, 707] on span "Save changes" at bounding box center [1180, 705] width 71 height 13
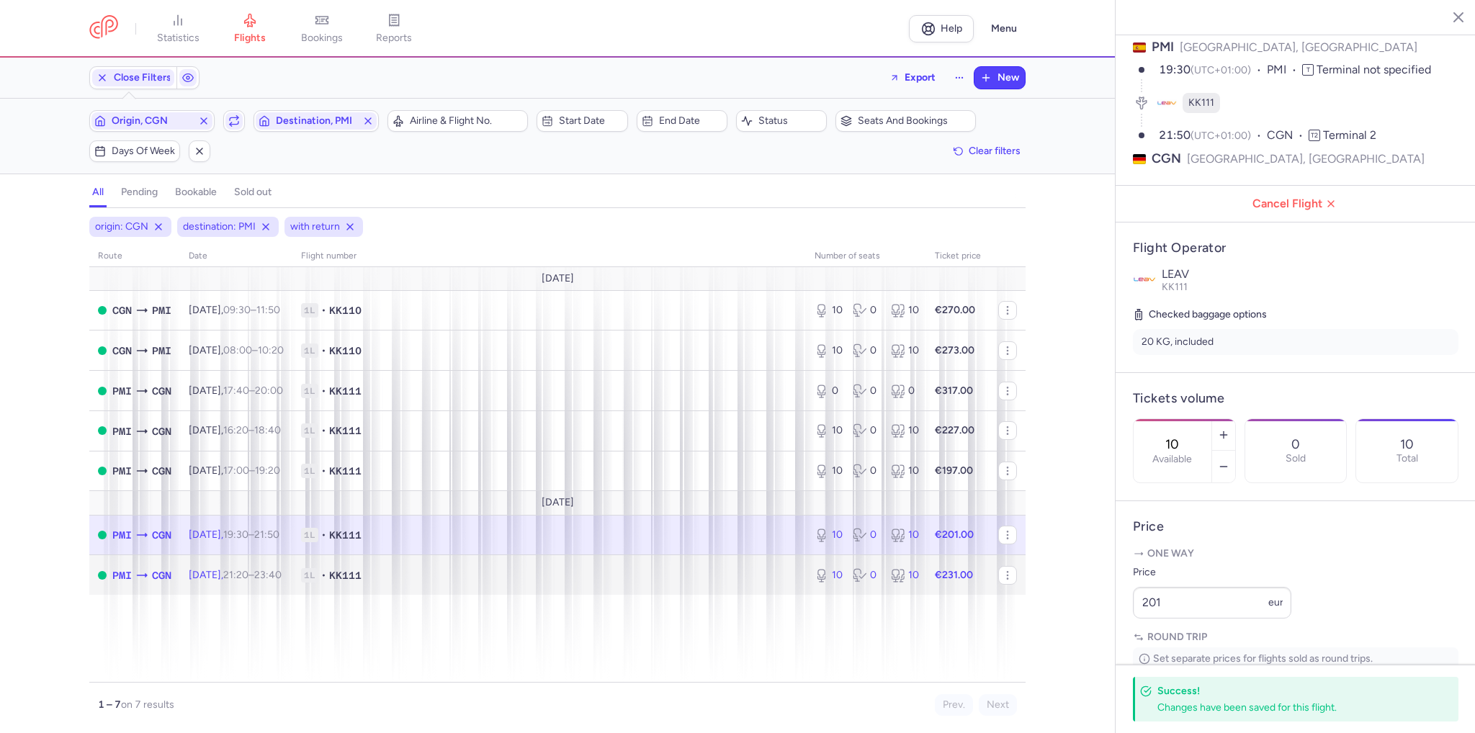
click at [274, 578] on span "21:20 – 23:40 +0" at bounding box center [252, 575] width 58 height 12
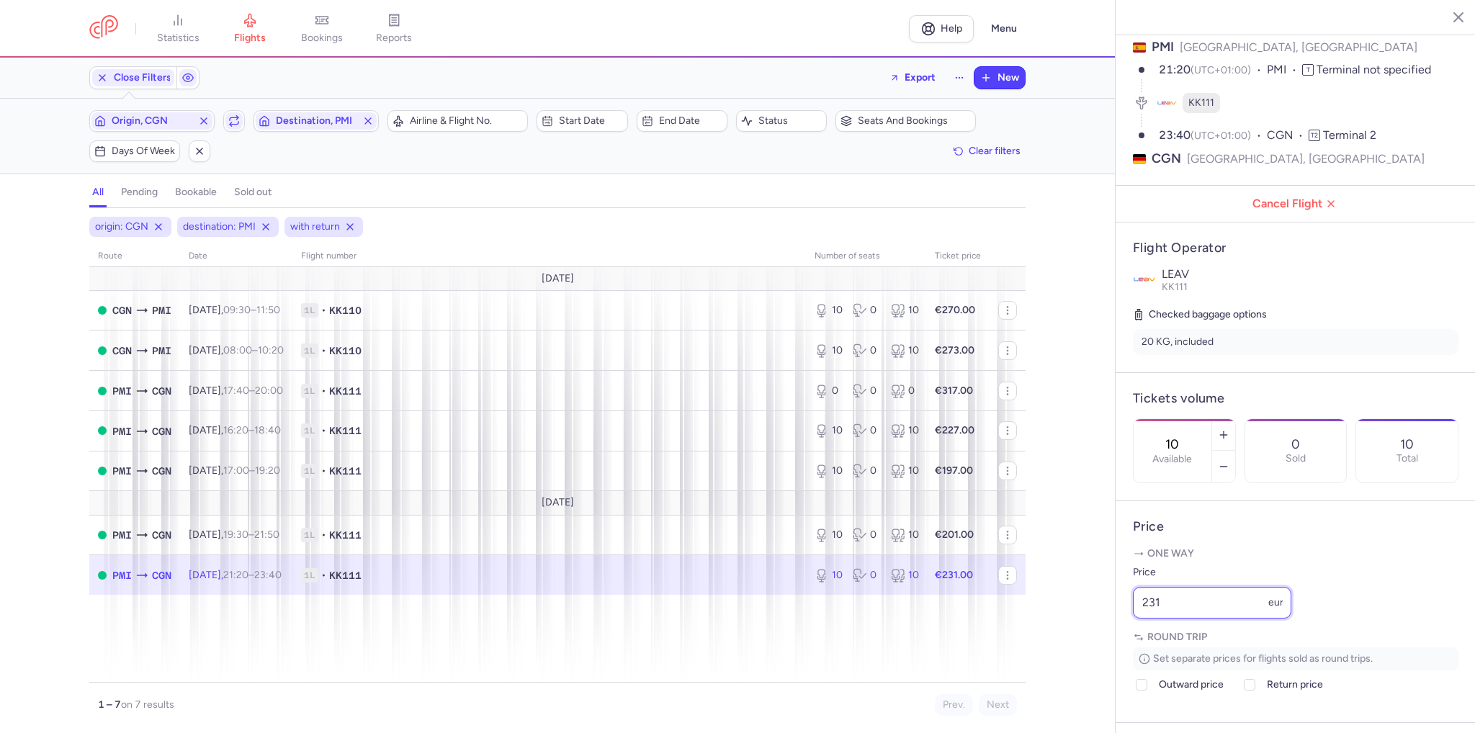
drag, startPoint x: 1173, startPoint y: 640, endPoint x: 1093, endPoint y: 634, distance: 79.5
click at [1093, 634] on div "statistics flights bookings reports Help Menu Close Filters Export New Filters …" at bounding box center [737, 366] width 1475 height 733
type input "221"
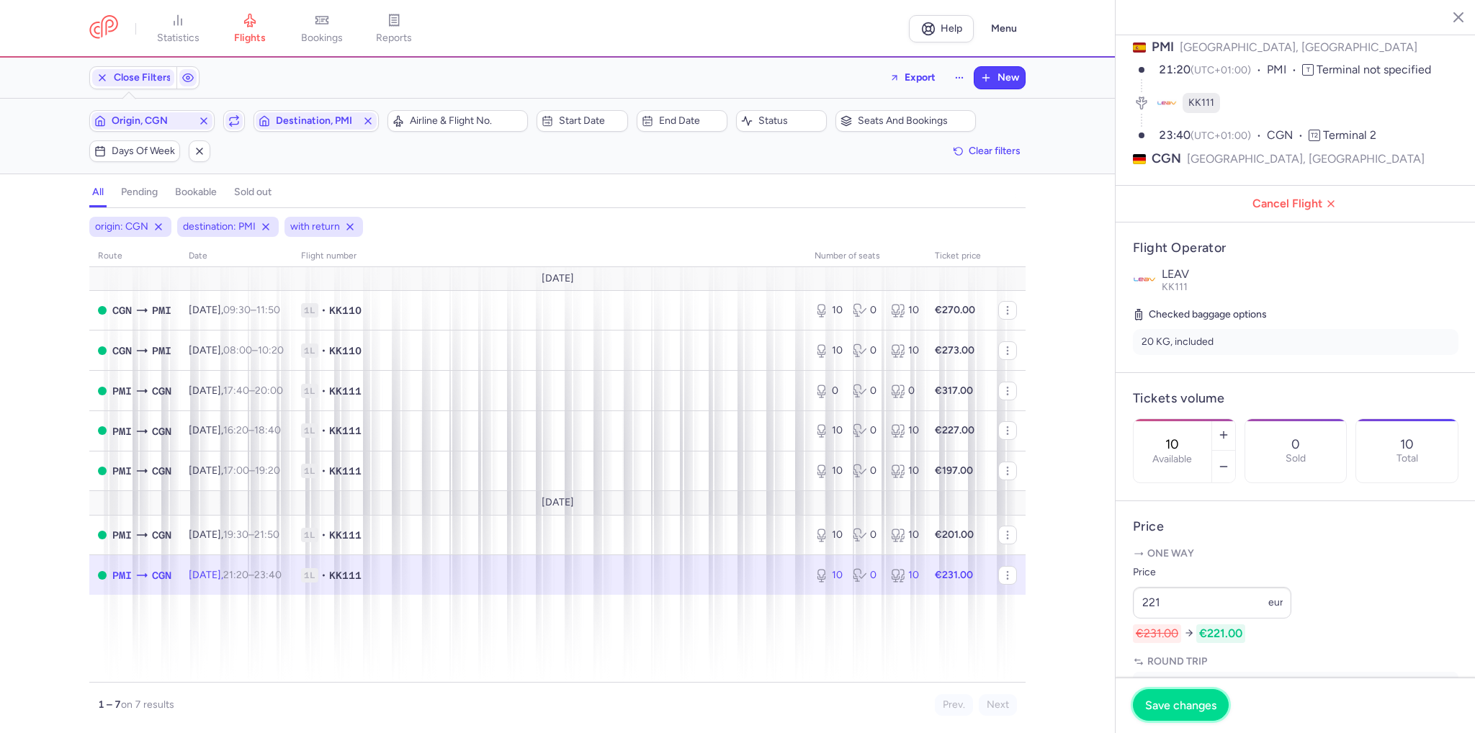
click at [1202, 707] on button "Save changes" at bounding box center [1181, 705] width 96 height 32
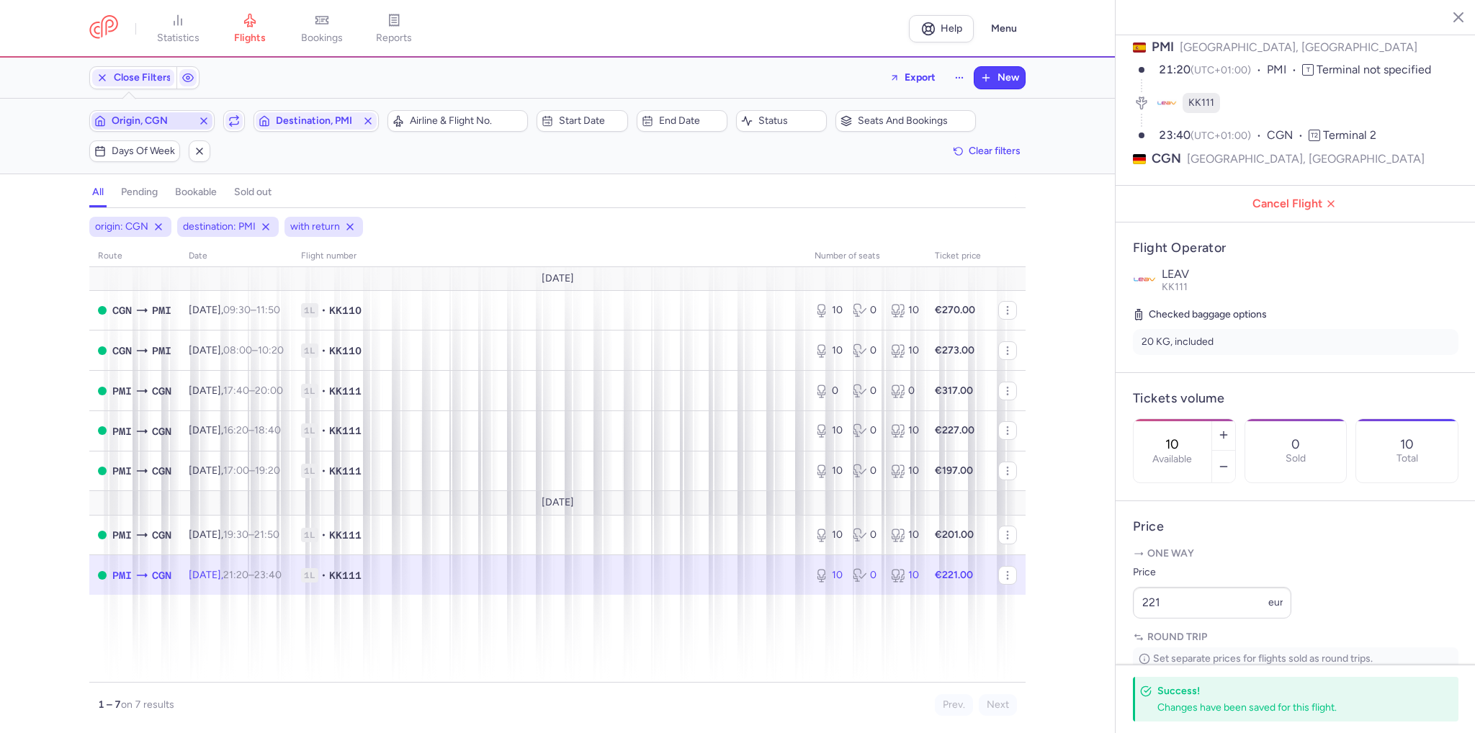
click at [153, 121] on span "Origin, CGN" at bounding box center [152, 121] width 81 height 12
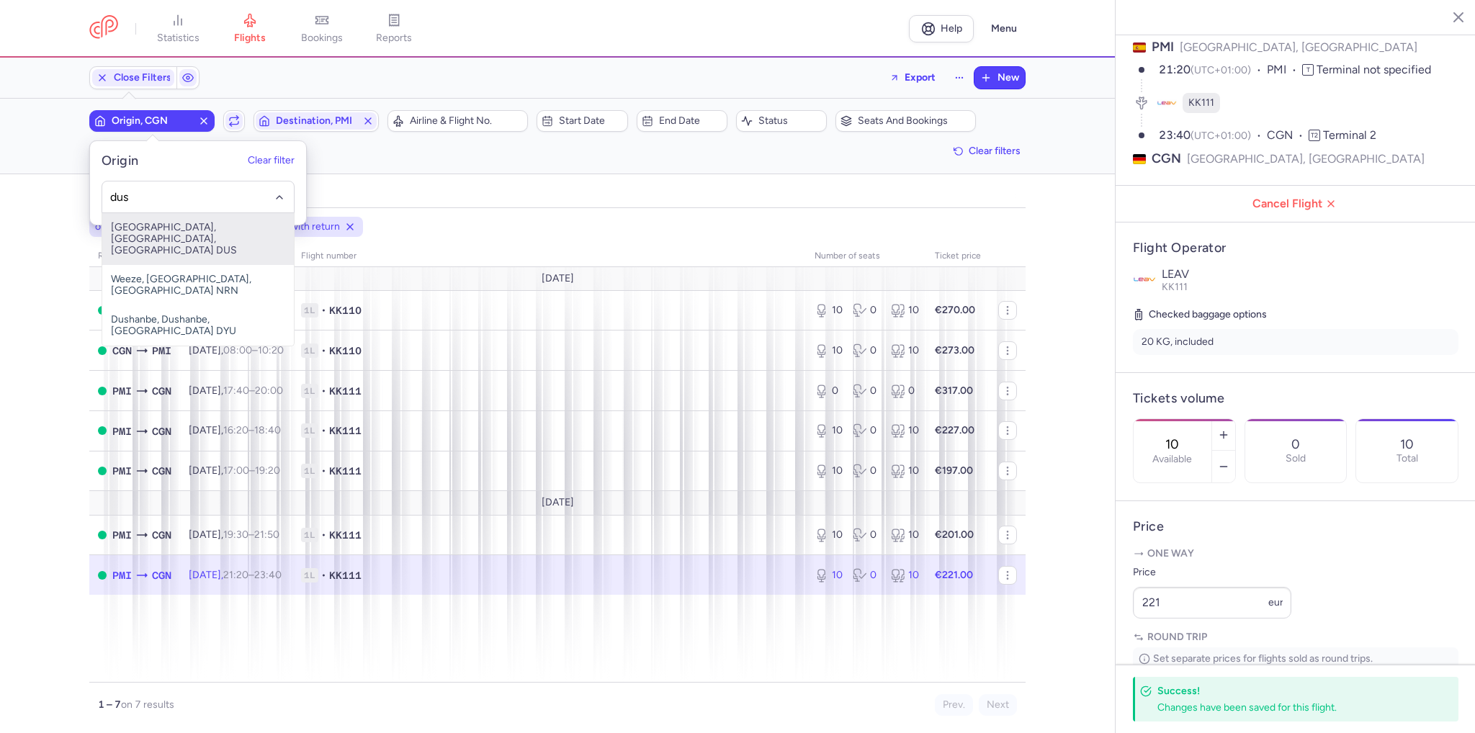
click at [177, 238] on span "[GEOGRAPHIC_DATA], [GEOGRAPHIC_DATA], [GEOGRAPHIC_DATA] DUS" at bounding box center [198, 239] width 192 height 52
type input "dus"
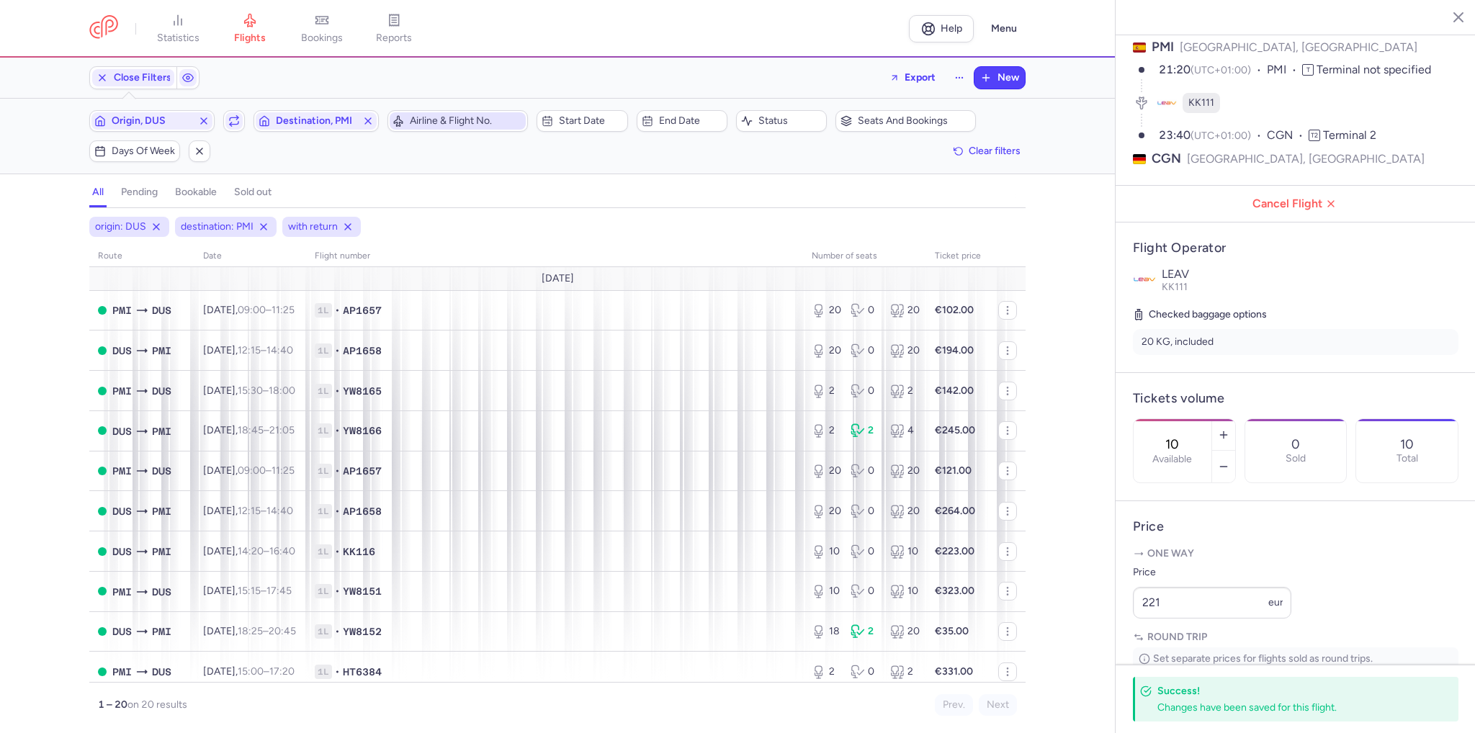
click at [418, 122] on span "Airline & Flight No." at bounding box center [466, 121] width 113 height 12
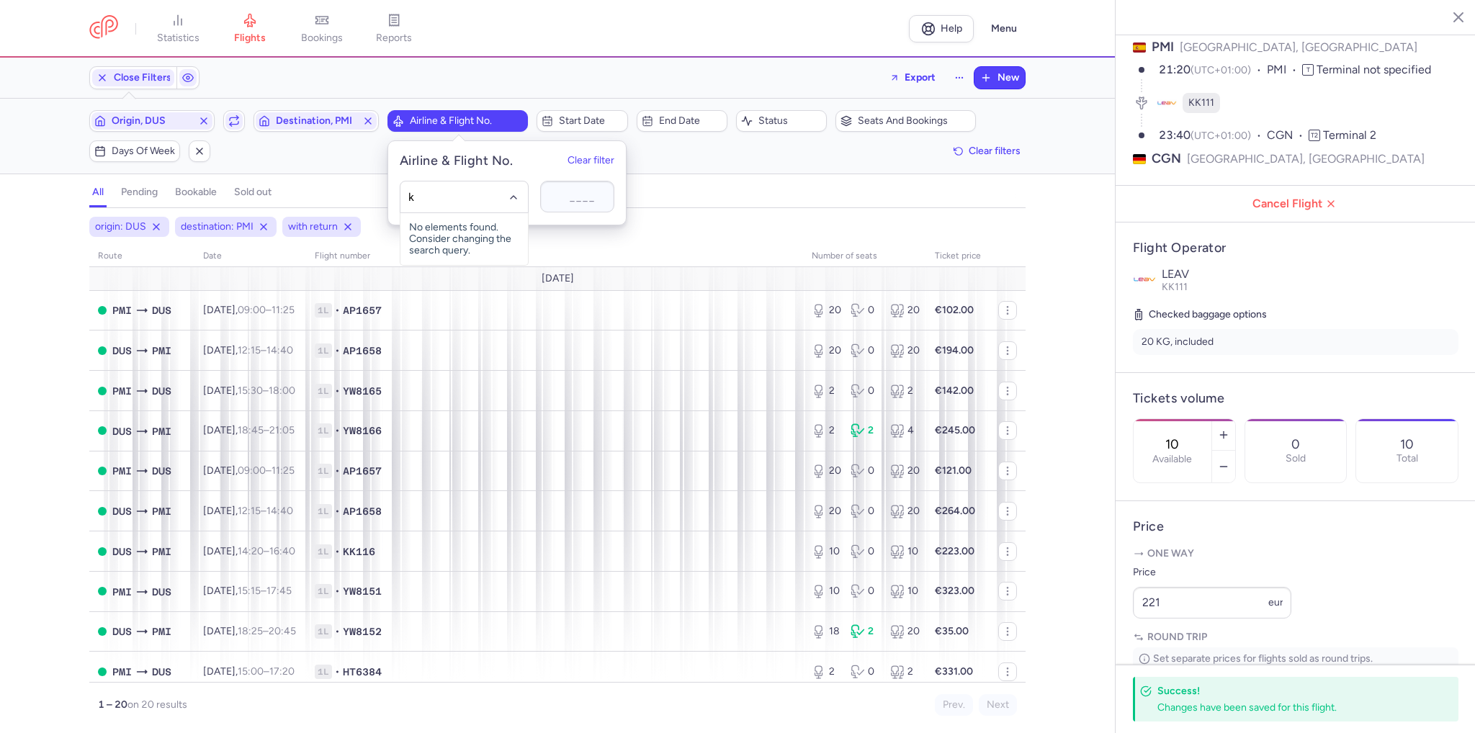
type input "kk"
click at [457, 228] on span "(KK)" at bounding box center [465, 229] width 20 height 12
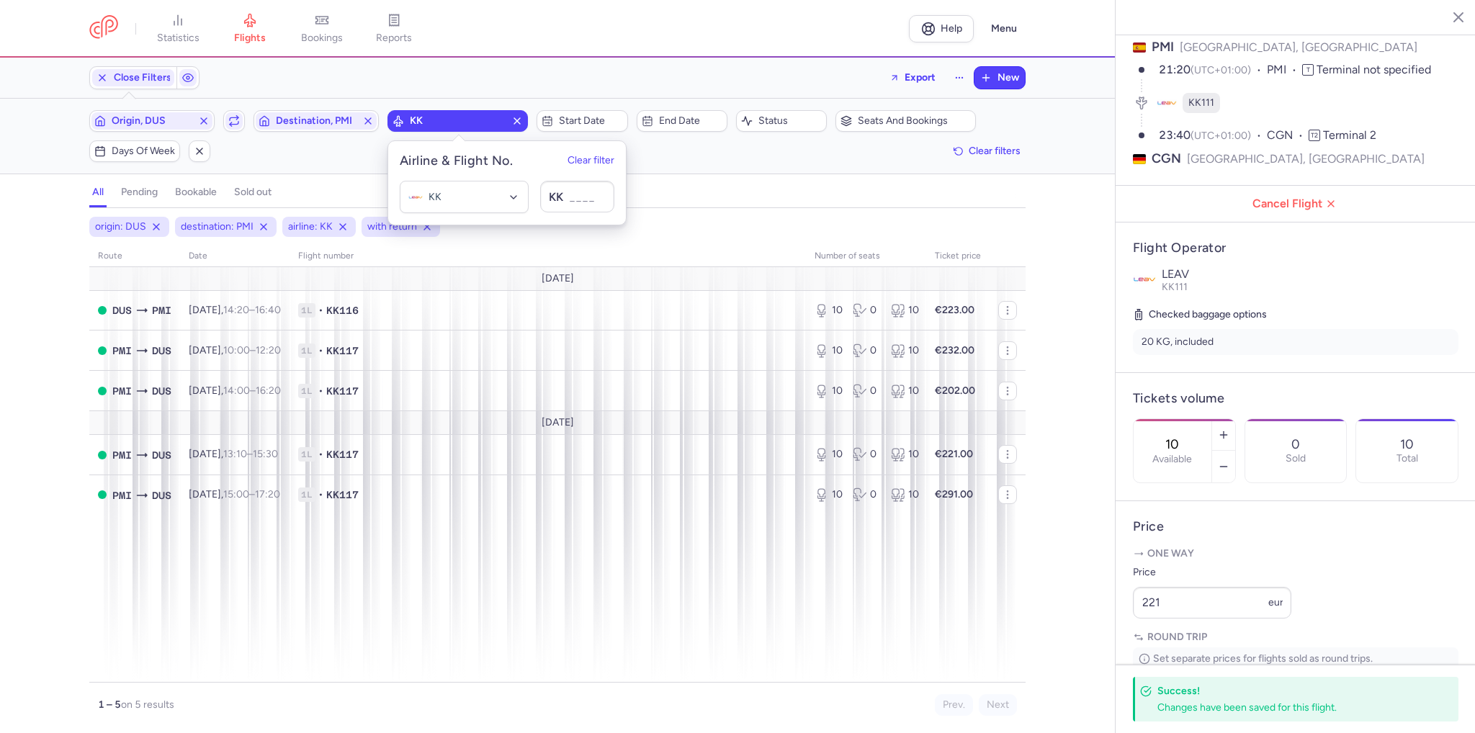
click at [46, 214] on div "origin: DUS destination: PMI airline: KK with return route date Flight number n…" at bounding box center [557, 470] width 1115 height 525
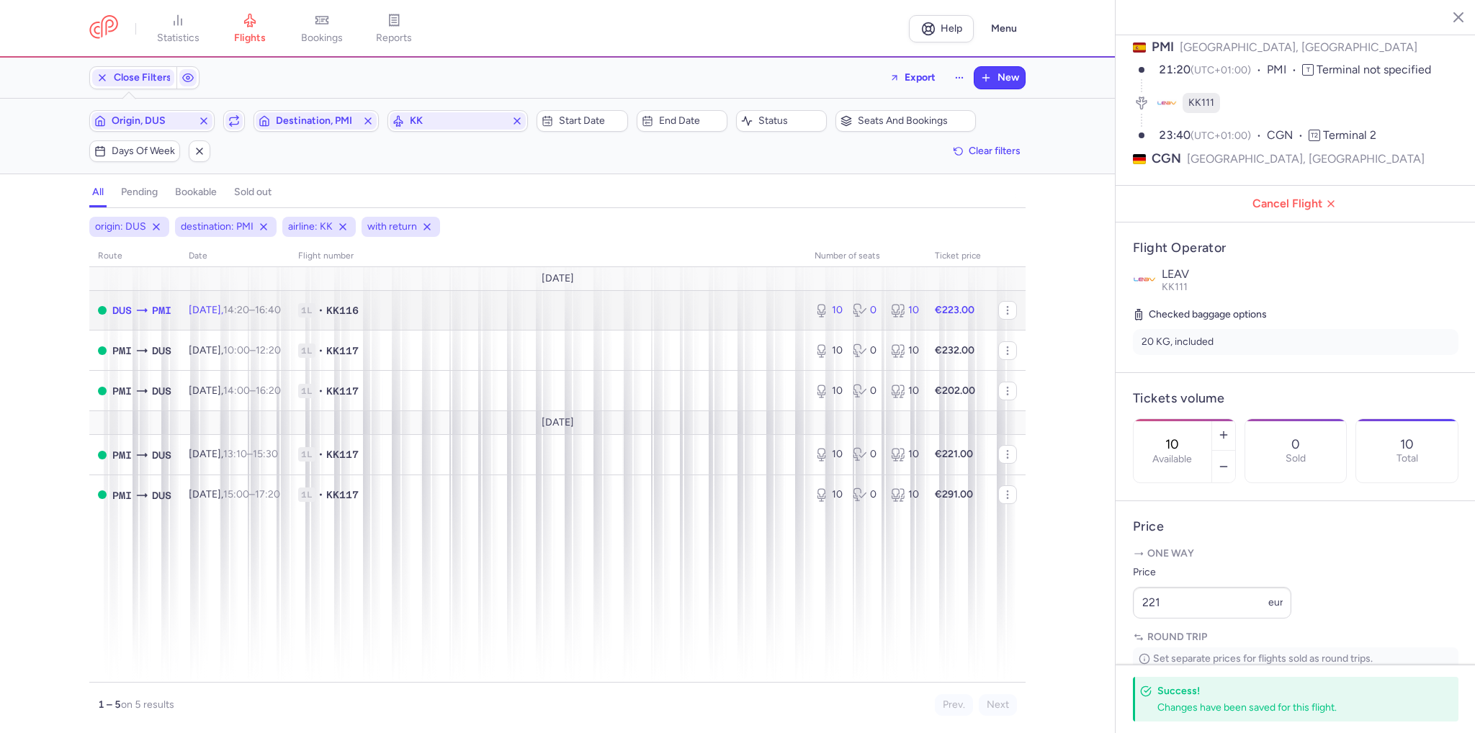
click at [286, 318] on td "[DATE] 14:20 – 16:40 +0" at bounding box center [234, 310] width 109 height 40
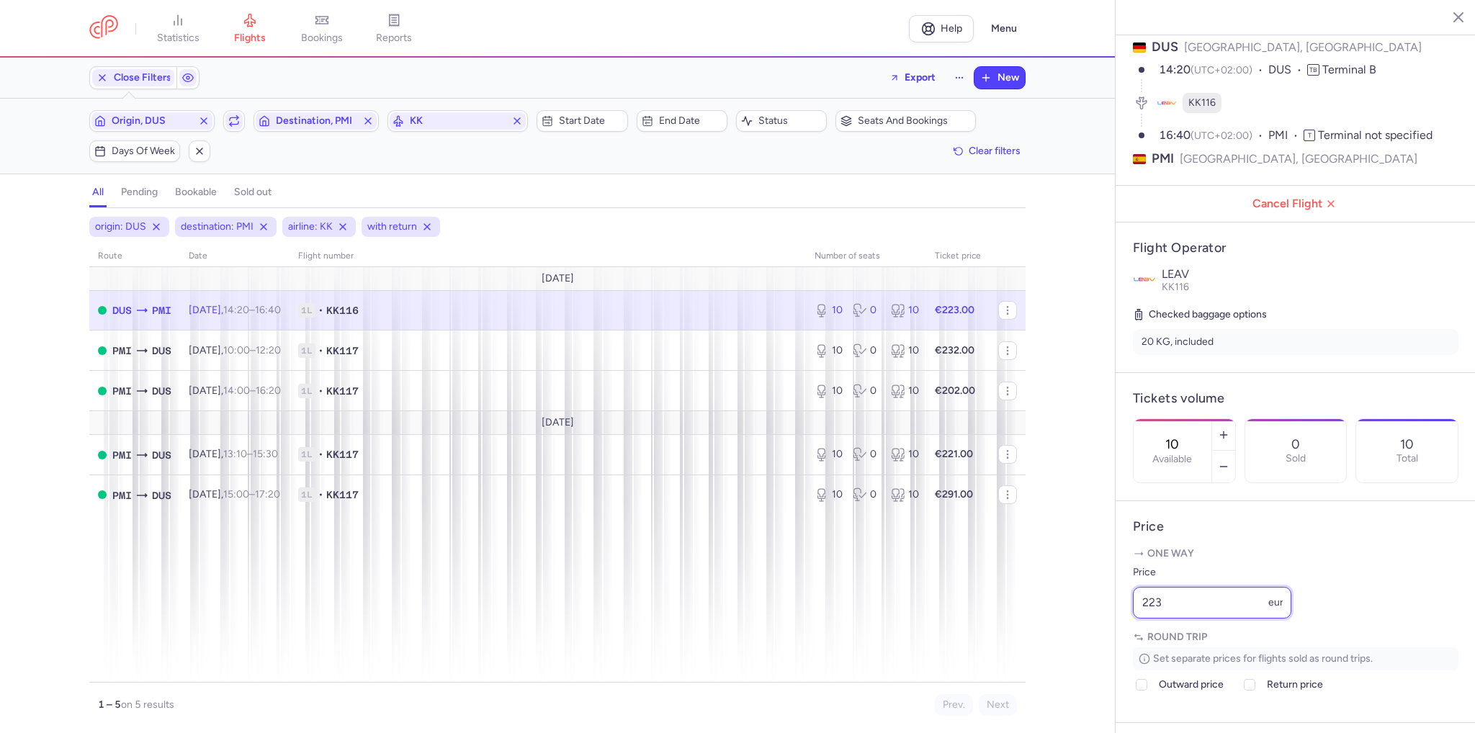
drag, startPoint x: 1191, startPoint y: 652, endPoint x: 1026, endPoint y: 643, distance: 165.2
click at [1026, 643] on div "statistics flights bookings reports Help Menu Close Filters Export New Filters …" at bounding box center [737, 366] width 1475 height 733
type input "213"
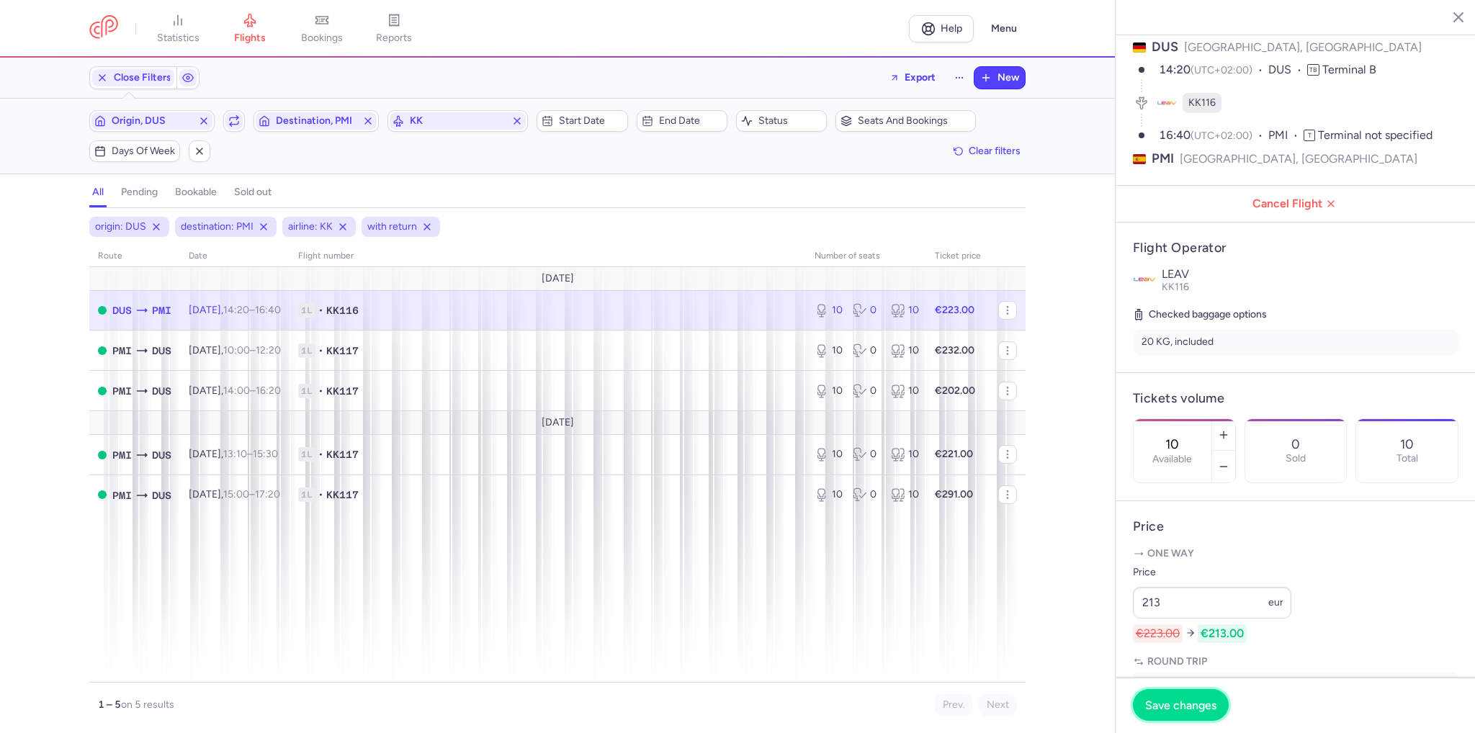
click at [1206, 702] on span "Save changes" at bounding box center [1180, 705] width 71 height 13
